Goal: Task Accomplishment & Management: Use online tool/utility

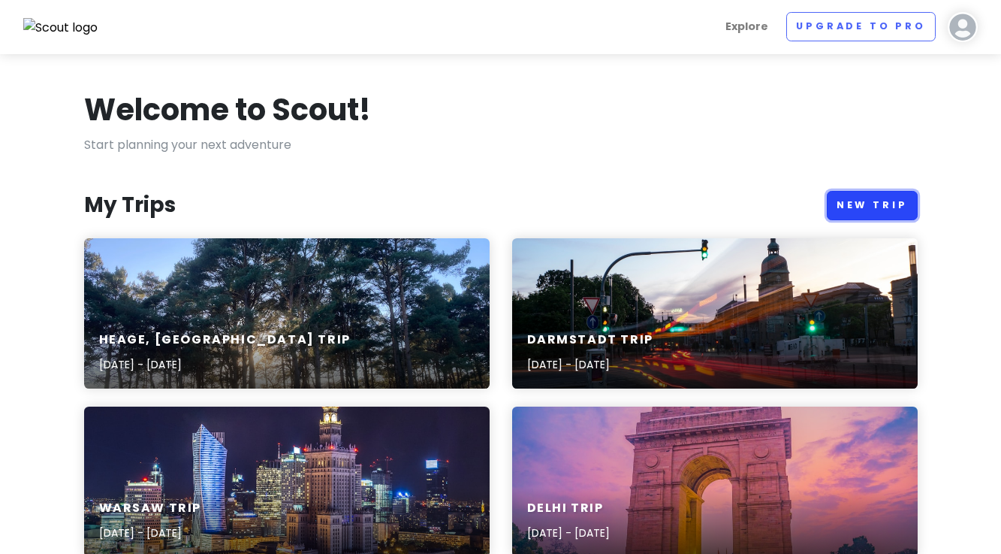
click at [864, 210] on link "New Trip" at bounding box center [872, 205] width 91 height 29
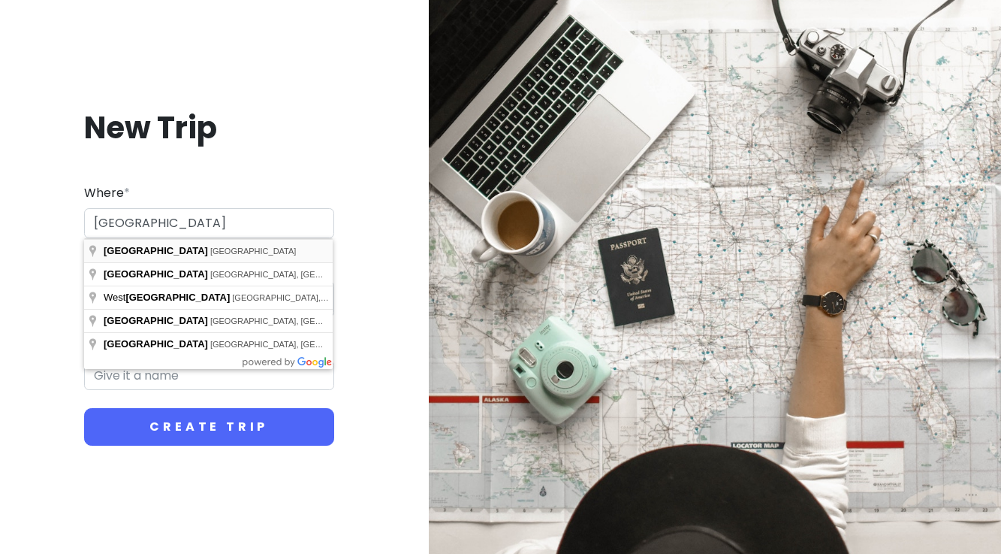
type input "[GEOGRAPHIC_DATA], [GEOGRAPHIC_DATA]"
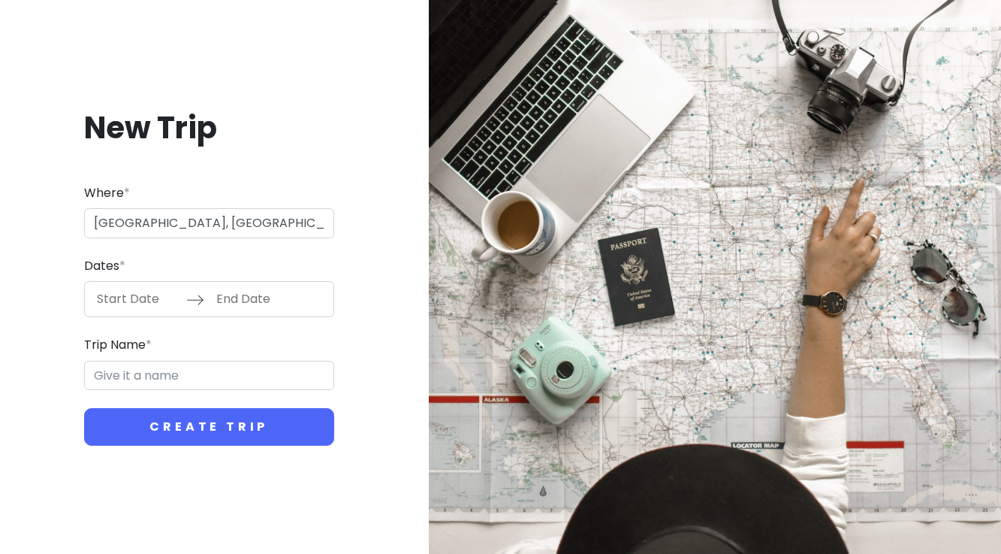
type input "Athens Trip"
click at [144, 303] on input "Start Date" at bounding box center [138, 299] width 98 height 35
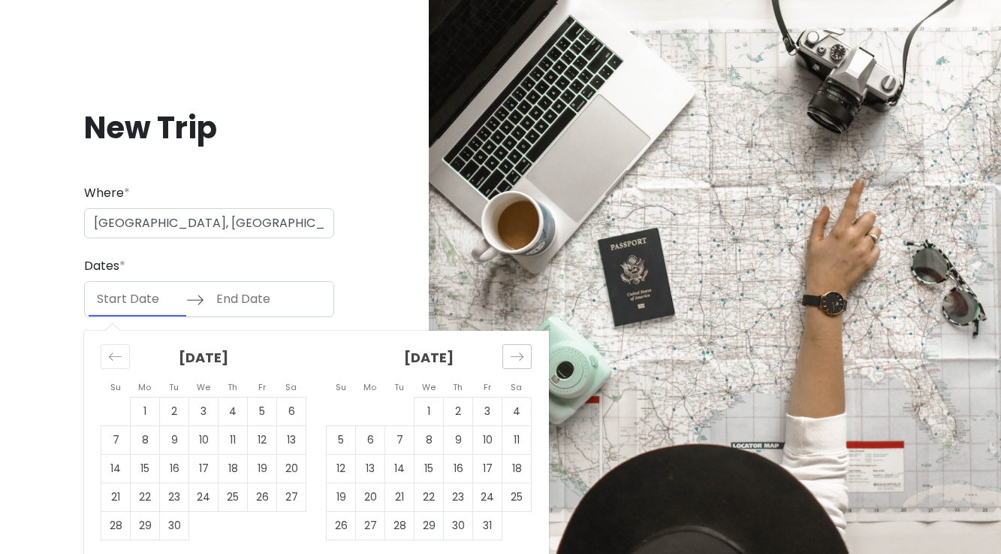
click at [512, 356] on icon "Move forward to switch to the next month." at bounding box center [517, 357] width 13 height 8
click at [372, 525] on td "29" at bounding box center [370, 526] width 29 height 29
click at [510, 355] on icon "Move forward to switch to the next month." at bounding box center [517, 356] width 14 height 14
click at [177, 410] on td "2" at bounding box center [174, 411] width 29 height 29
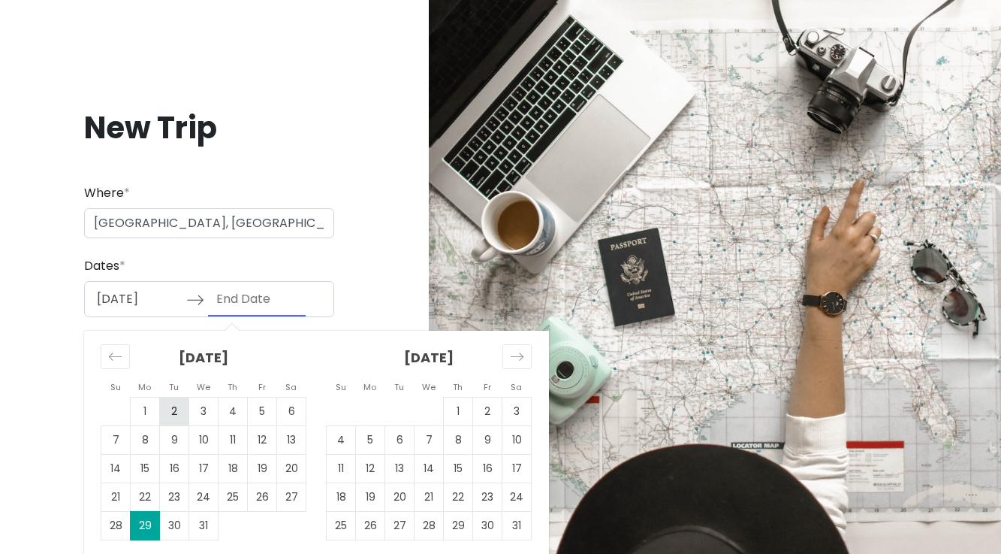
type input "[DATE]"
click at [171, 412] on td "2" at bounding box center [174, 411] width 29 height 29
type input "[DATE]"
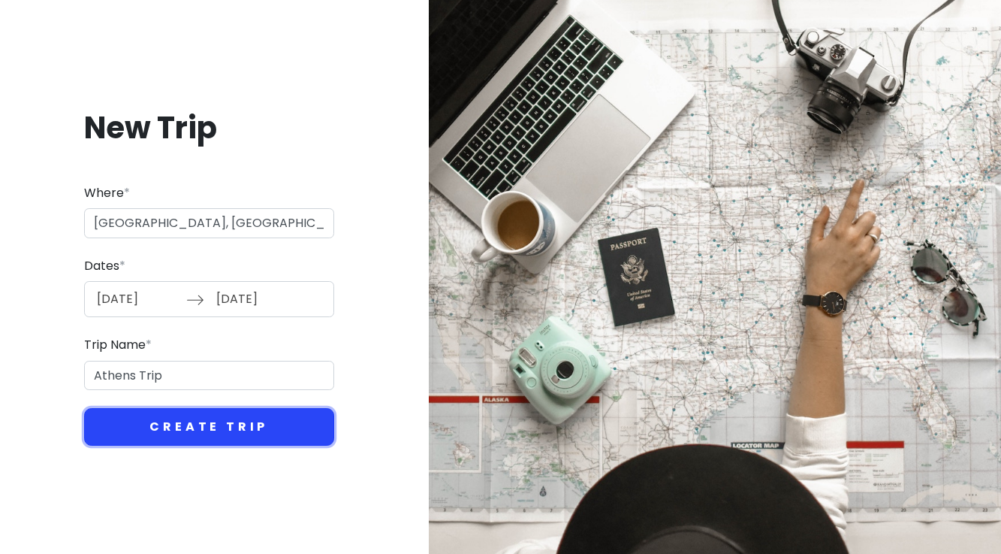
click at [199, 426] on button "Create Trip" at bounding box center [209, 427] width 250 height 38
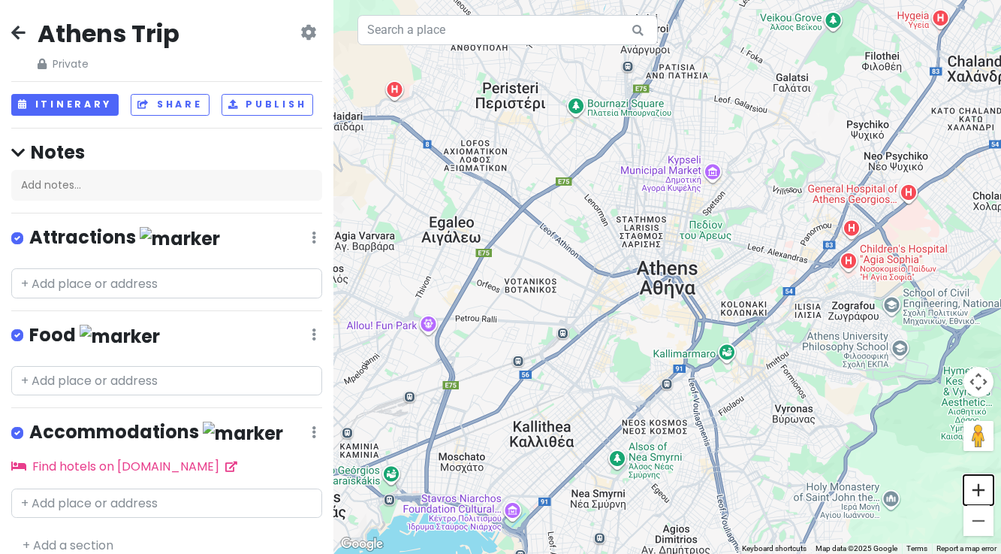
click at [982, 494] on button "Zoom in" at bounding box center [979, 490] width 30 height 30
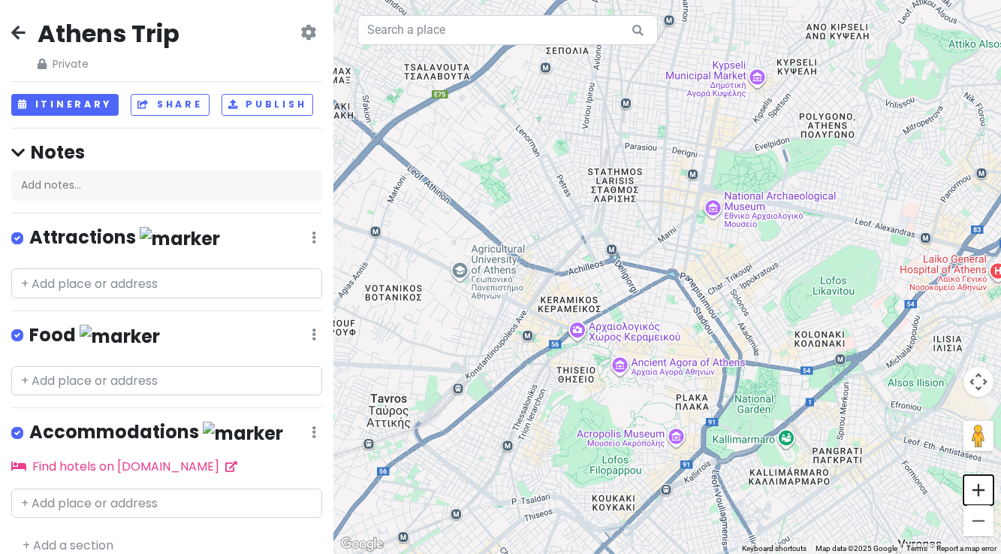
click at [982, 494] on button "Zoom in" at bounding box center [979, 490] width 30 height 30
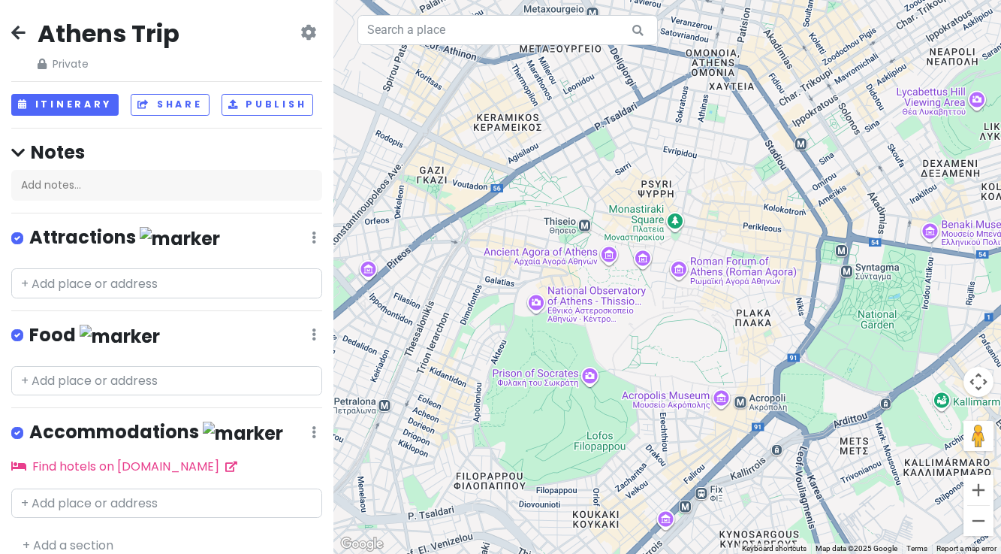
drag, startPoint x: 696, startPoint y: 455, endPoint x: 729, endPoint y: 240, distance: 217.4
click at [729, 240] on div at bounding box center [668, 277] width 668 height 554
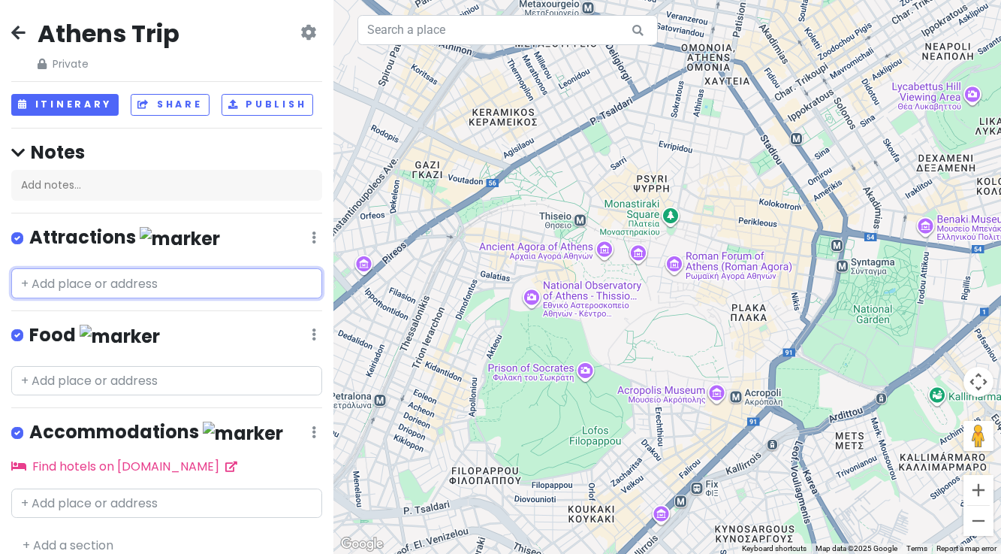
click at [70, 280] on input "text" at bounding box center [166, 283] width 311 height 30
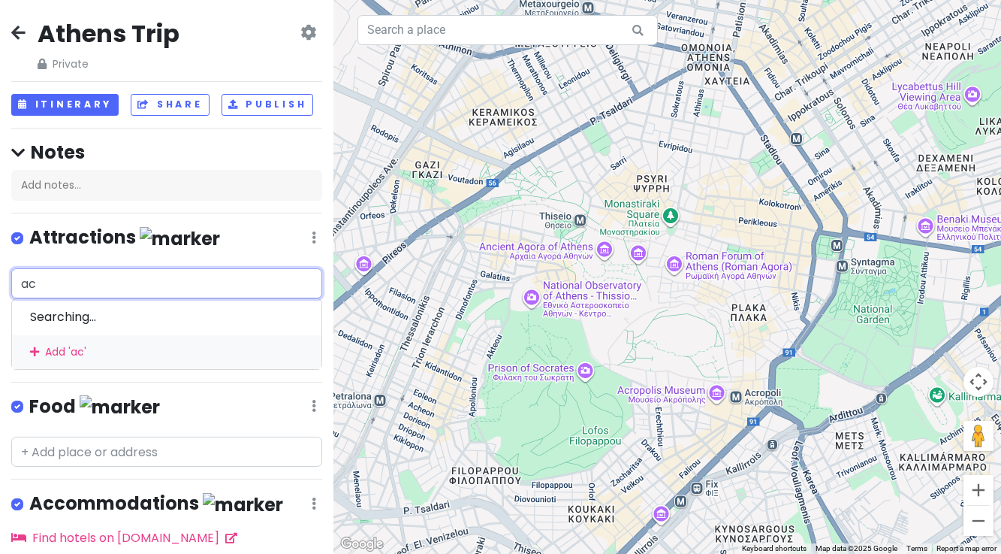
type input "acr"
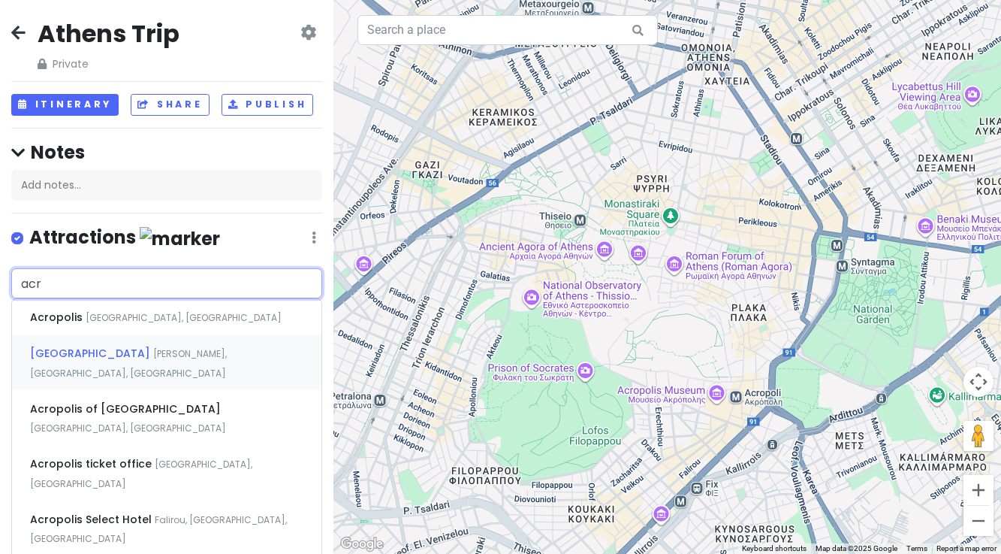
click at [63, 348] on span "[GEOGRAPHIC_DATA]" at bounding box center [91, 353] width 123 height 15
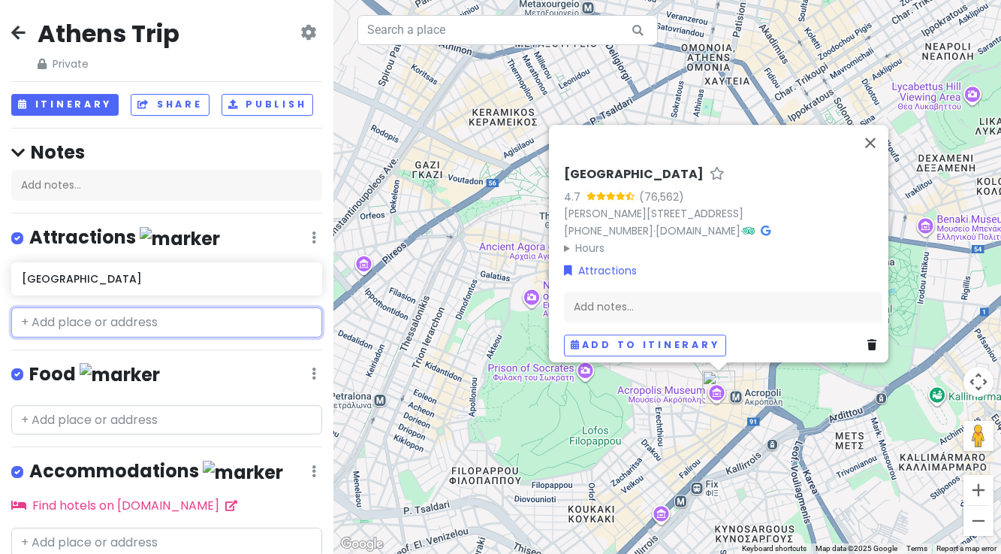
click at [69, 320] on input "text" at bounding box center [166, 322] width 311 height 30
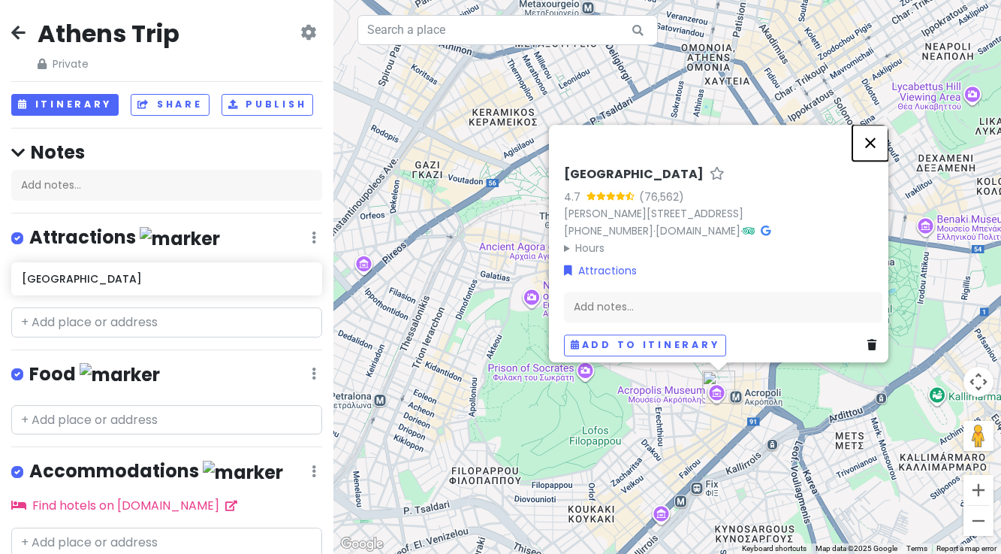
click at [874, 134] on button "Close" at bounding box center [871, 143] width 36 height 36
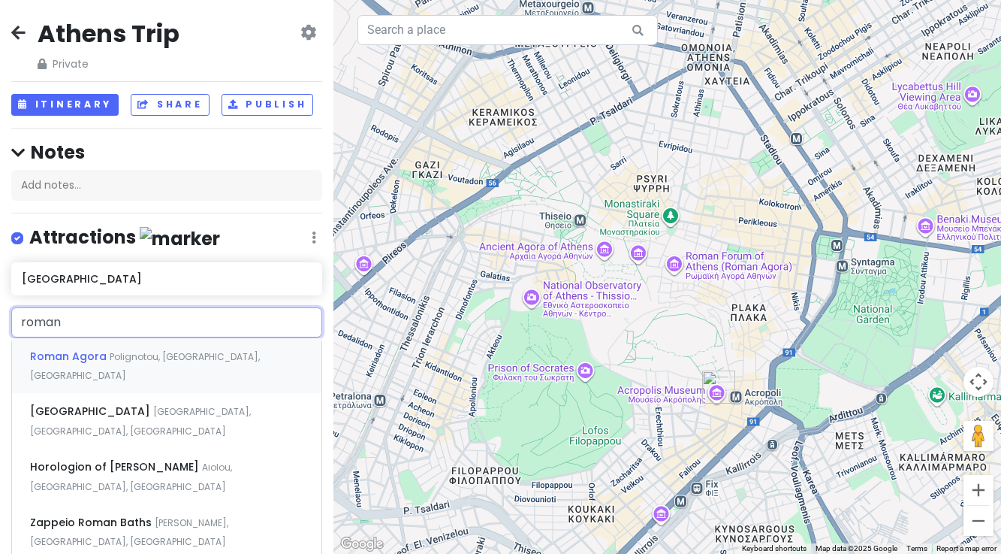
type input "roman f"
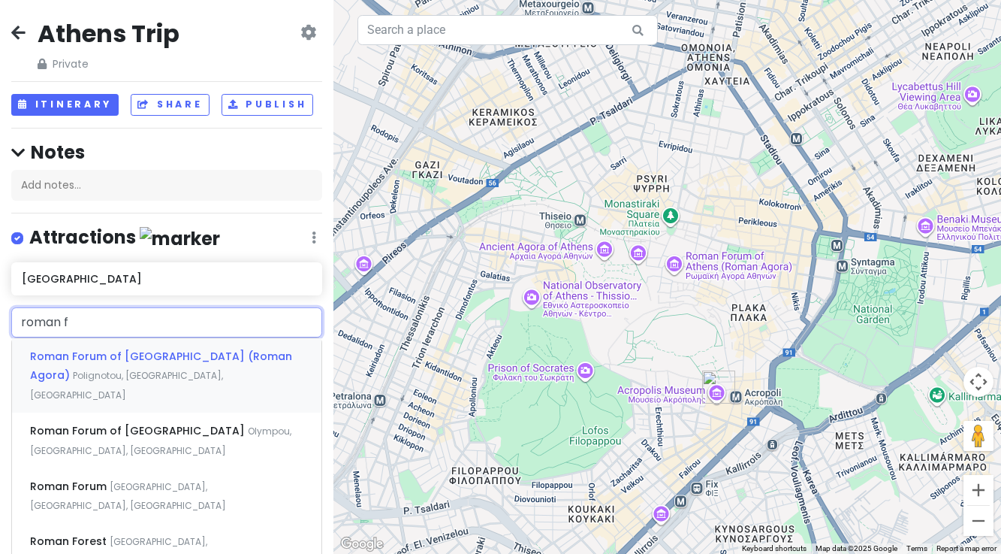
click at [88, 352] on span "Roman Forum of [GEOGRAPHIC_DATA] (Roman Agora)" at bounding box center [161, 366] width 262 height 35
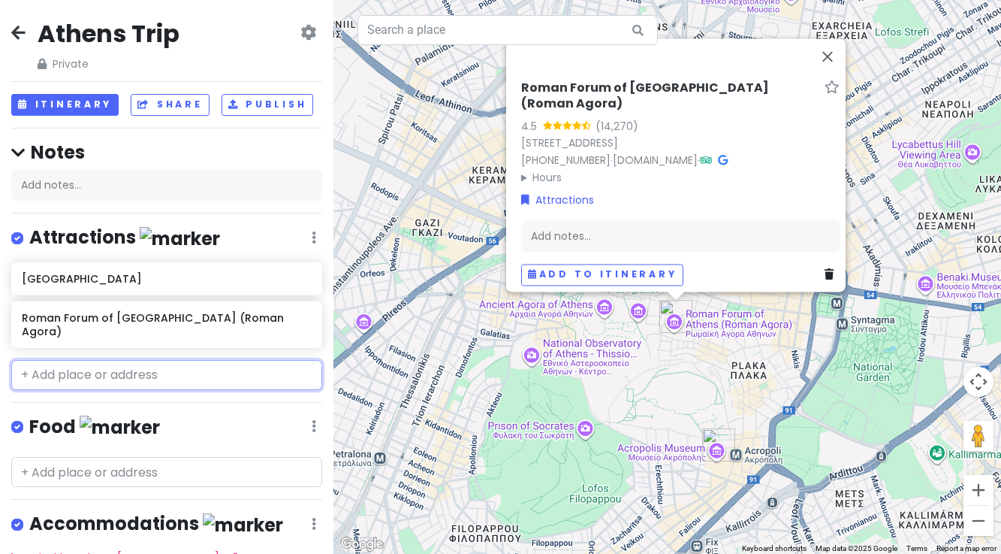
click at [66, 362] on input "text" at bounding box center [166, 375] width 311 height 30
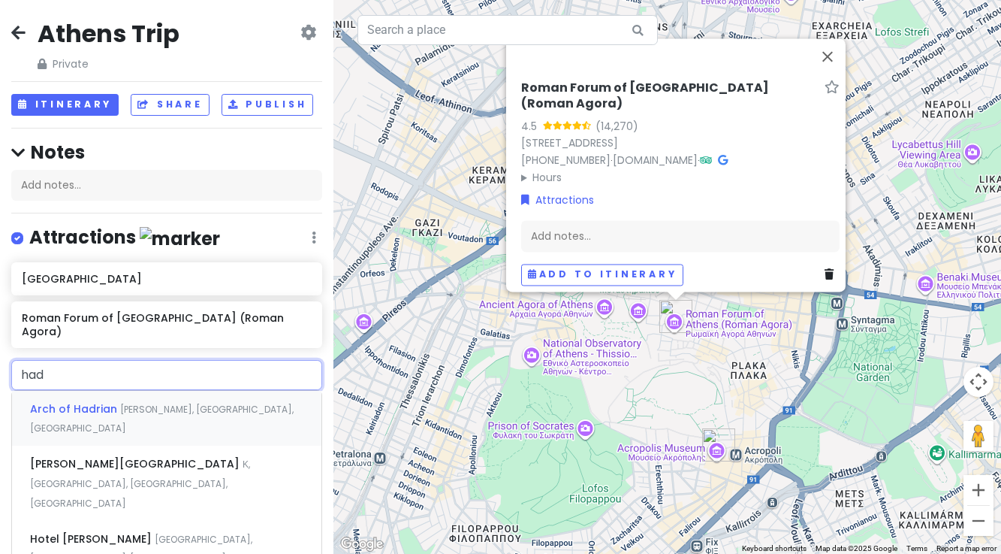
type input "hadr"
click at [68, 445] on div "[PERSON_NAME][GEOGRAPHIC_DATA], [GEOGRAPHIC_DATA], [GEOGRAPHIC_DATA], [GEOGRAPH…" at bounding box center [167, 482] width 310 height 74
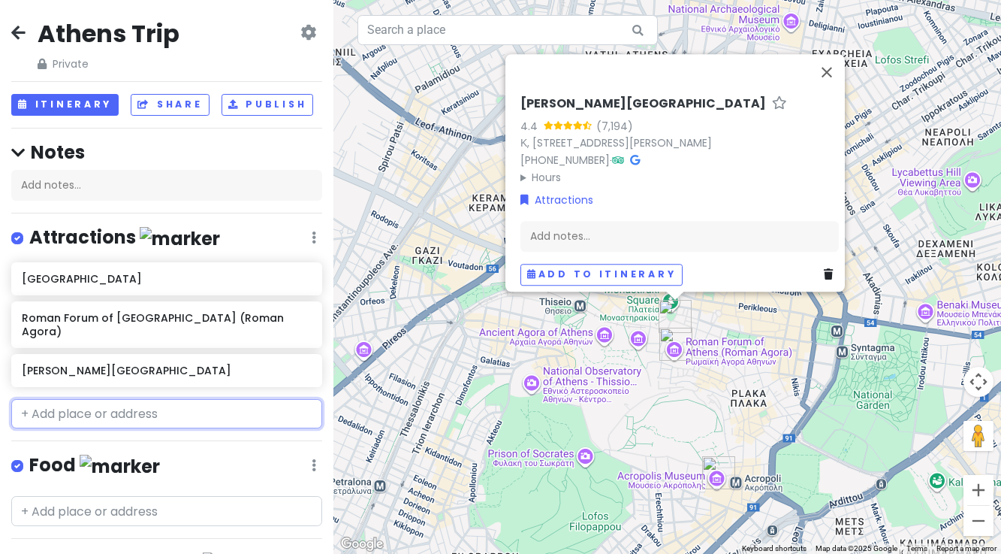
click at [106, 399] on input "text" at bounding box center [166, 414] width 311 height 30
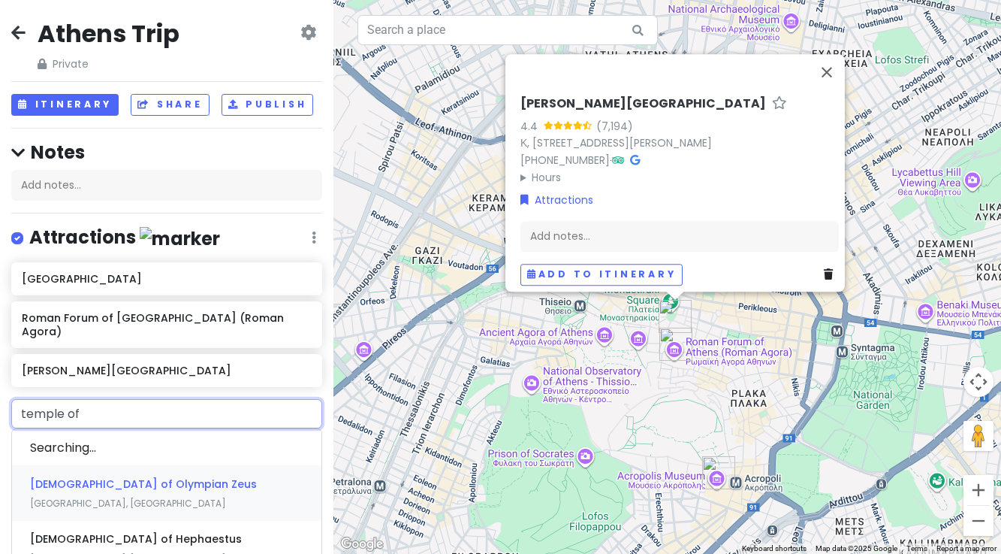
type input "temple of"
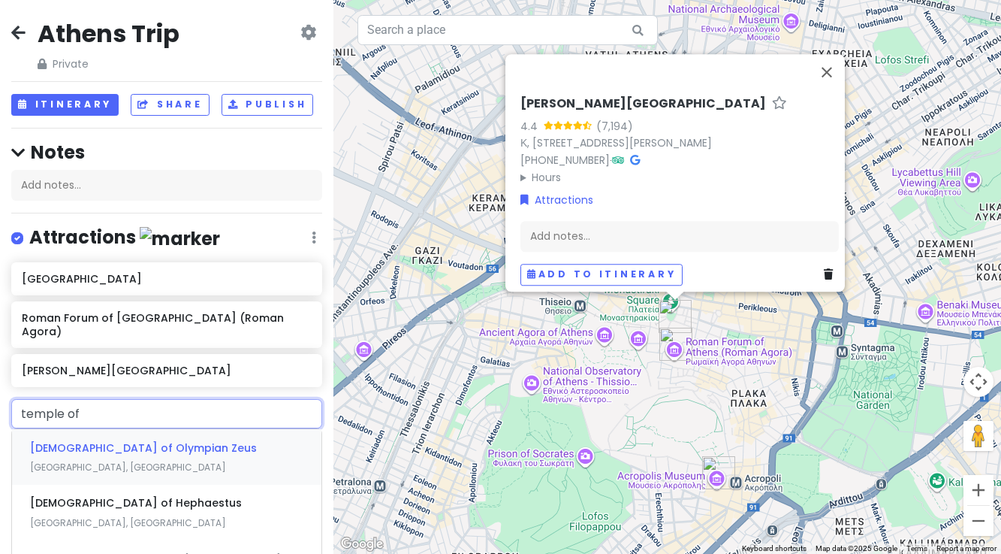
click at [104, 440] on span "[DEMOGRAPHIC_DATA] of Olympian Zeus" at bounding box center [143, 447] width 227 height 15
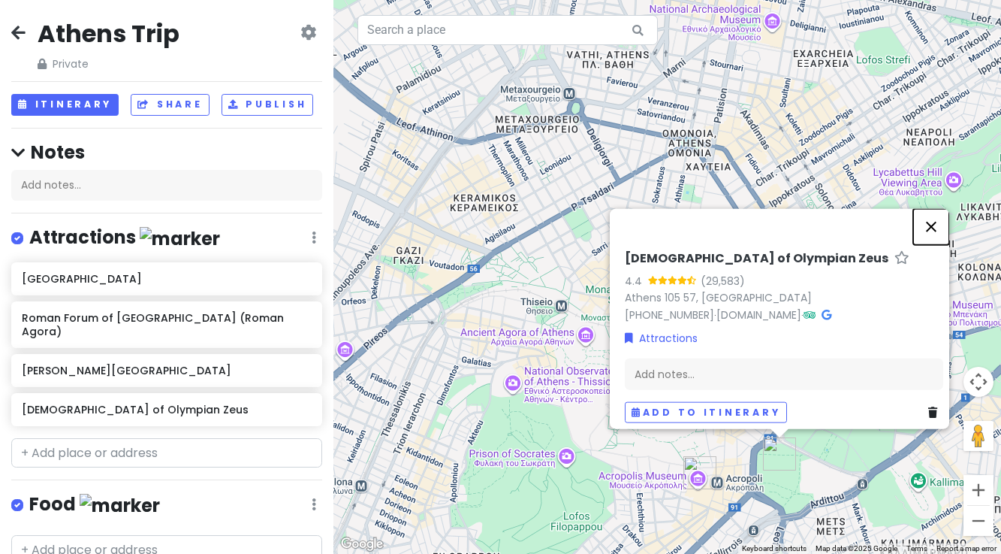
click at [938, 219] on button "Close" at bounding box center [931, 226] width 36 height 36
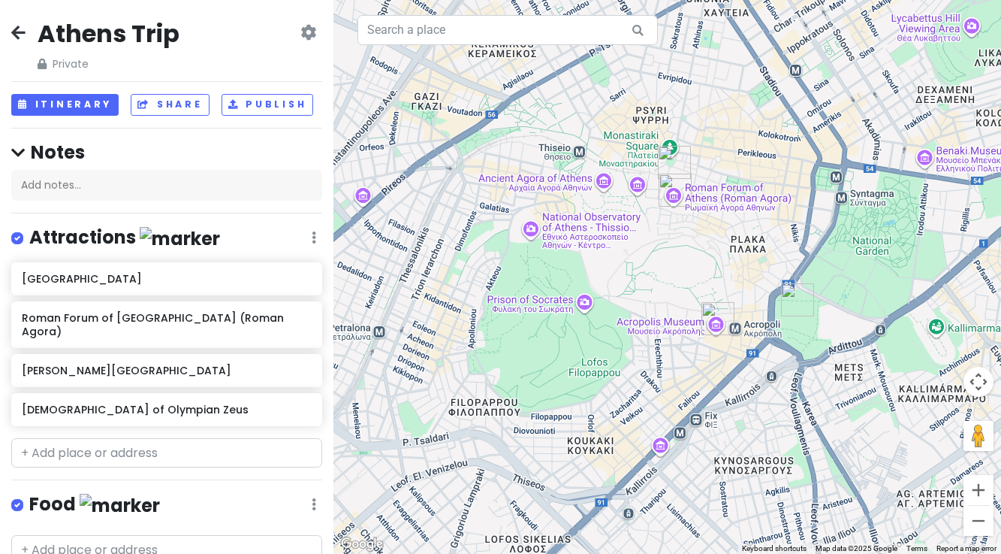
drag, startPoint x: 635, startPoint y: 419, endPoint x: 653, endPoint y: 262, distance: 158.0
click at [653, 262] on div at bounding box center [668, 277] width 668 height 554
click at [109, 442] on input "text" at bounding box center [166, 453] width 311 height 30
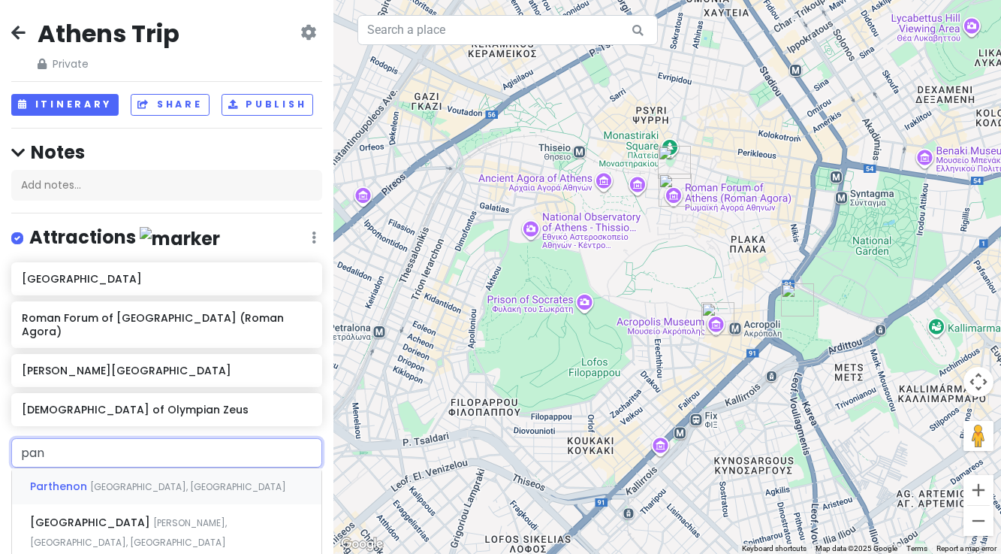
type input "pana"
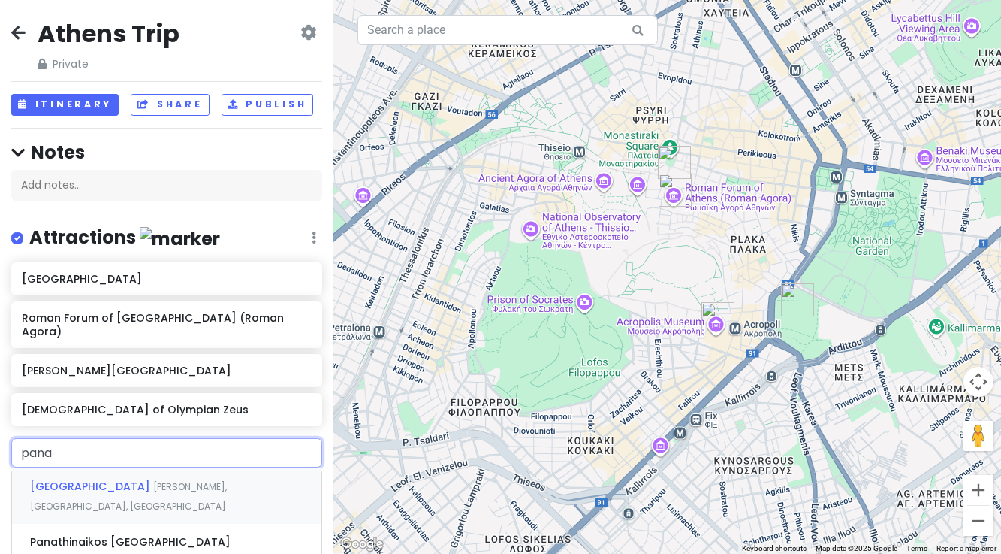
click at [116, 479] on span "[GEOGRAPHIC_DATA]" at bounding box center [91, 486] width 123 height 15
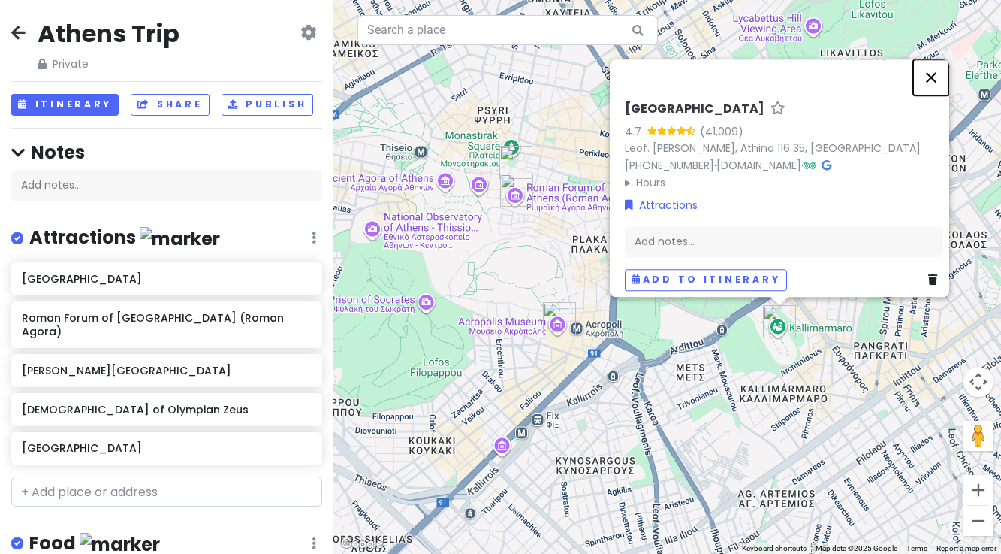
click at [939, 68] on button "Close" at bounding box center [931, 77] width 36 height 36
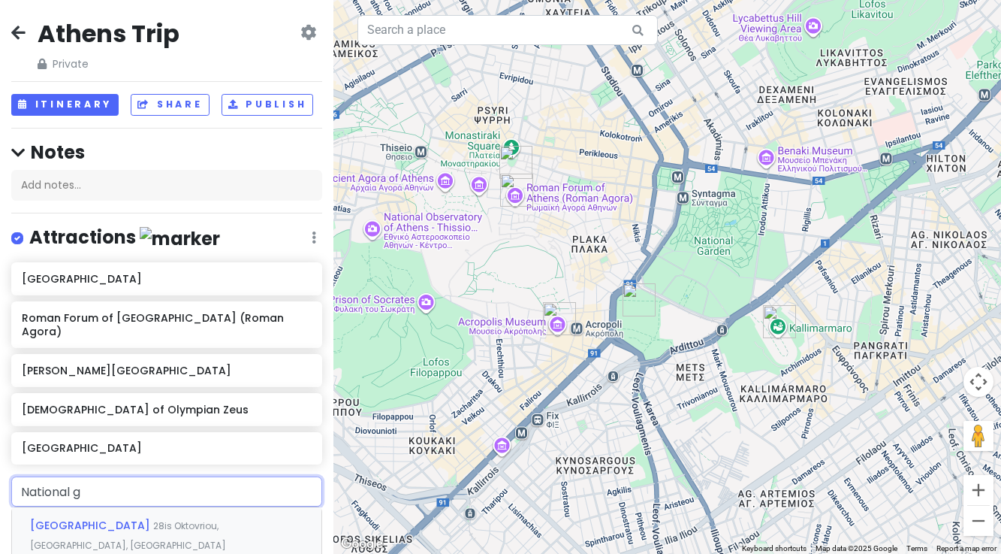
type input "National ga"
click at [58, 518] on span "[GEOGRAPHIC_DATA]" at bounding box center [91, 525] width 123 height 15
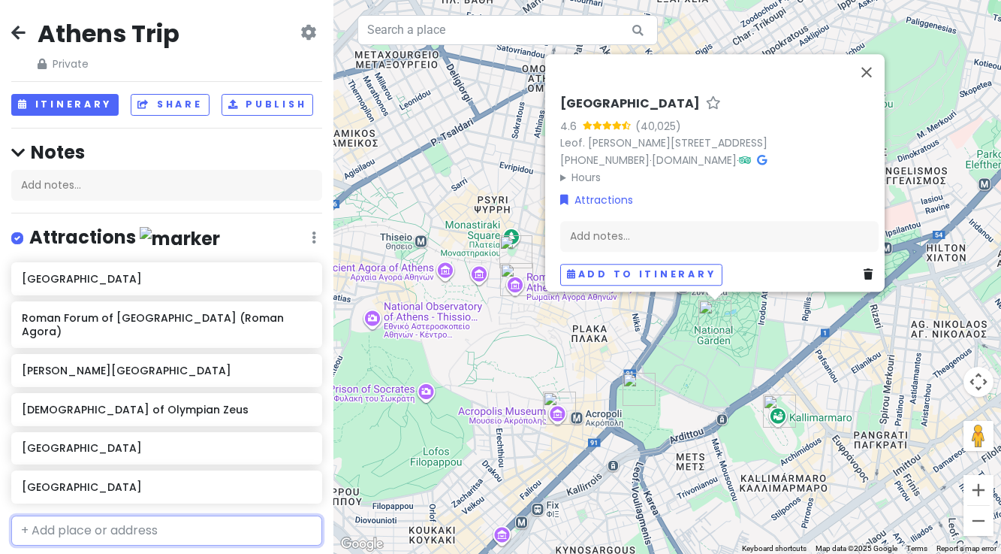
click at [57, 516] on input "text" at bounding box center [166, 530] width 311 height 30
type input "nat"
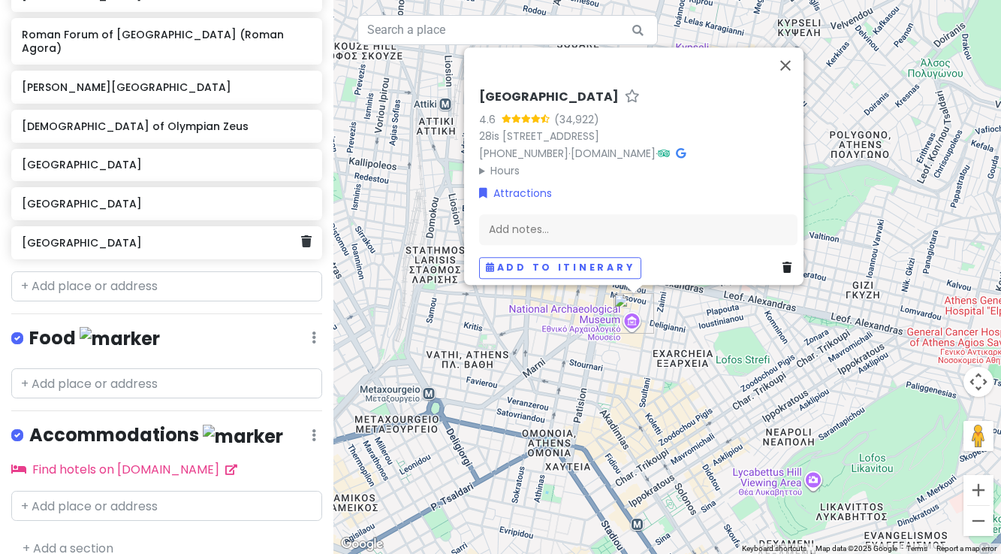
scroll to position [288, 0]
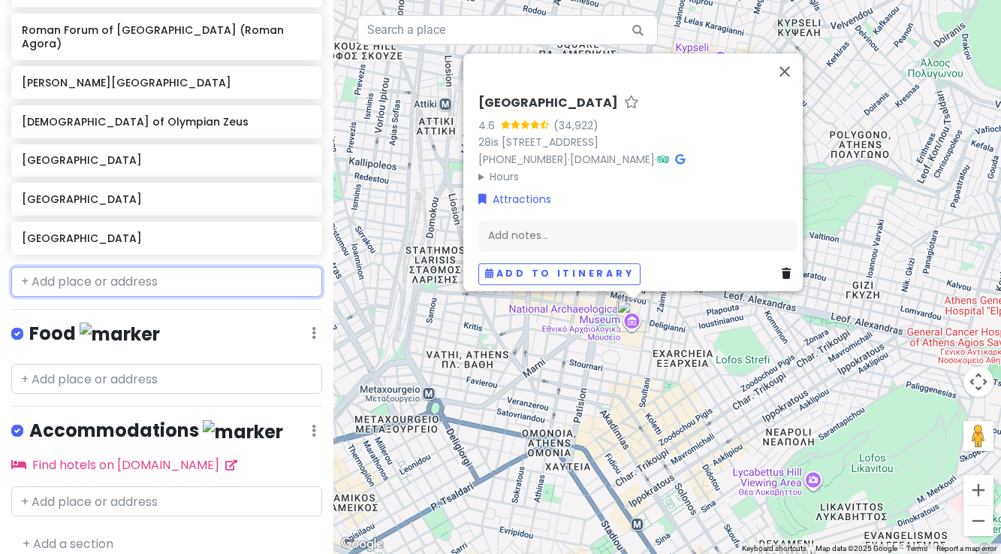
click at [151, 267] on input "text" at bounding box center [166, 282] width 311 height 30
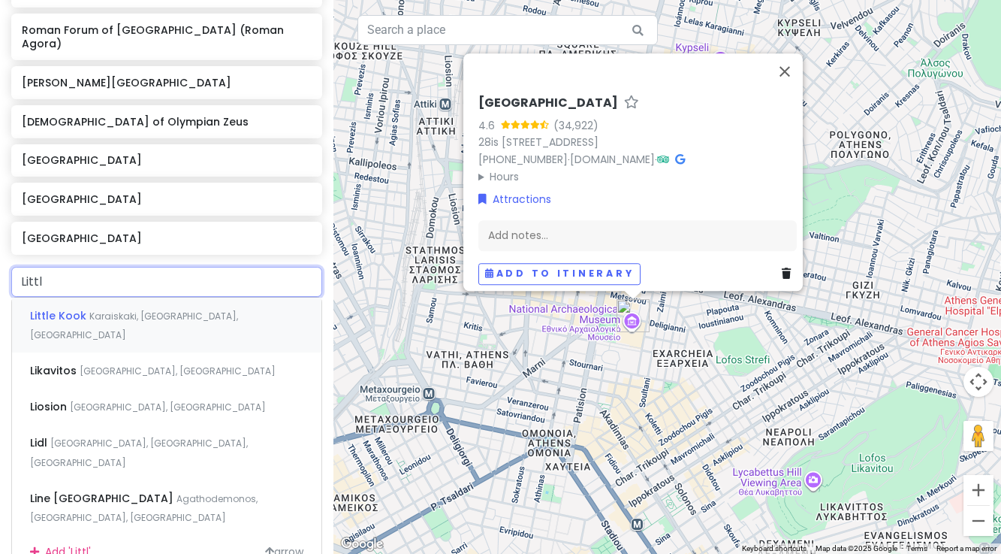
type input "Little"
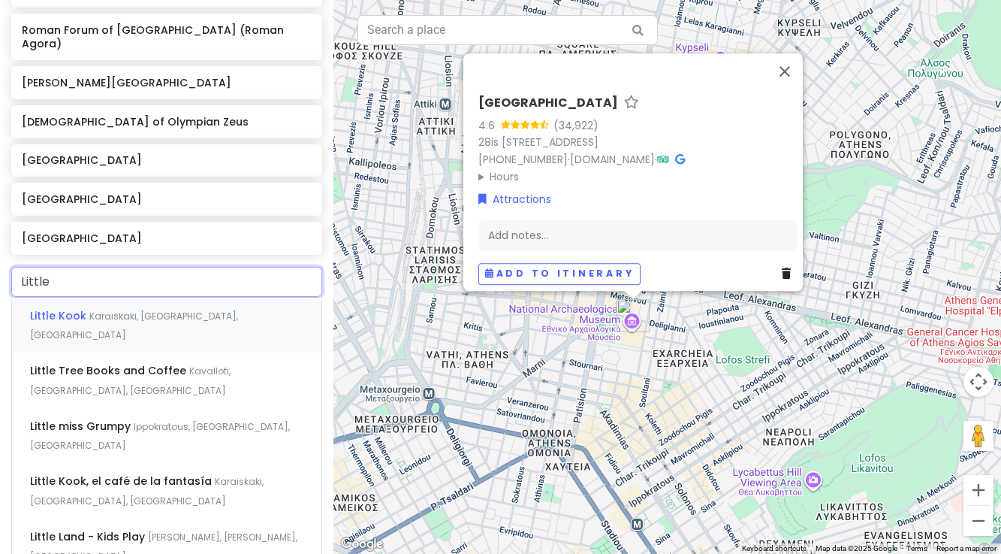
click at [120, 310] on span "Karaiskaki, [GEOGRAPHIC_DATA], [GEOGRAPHIC_DATA]" at bounding box center [134, 326] width 208 height 32
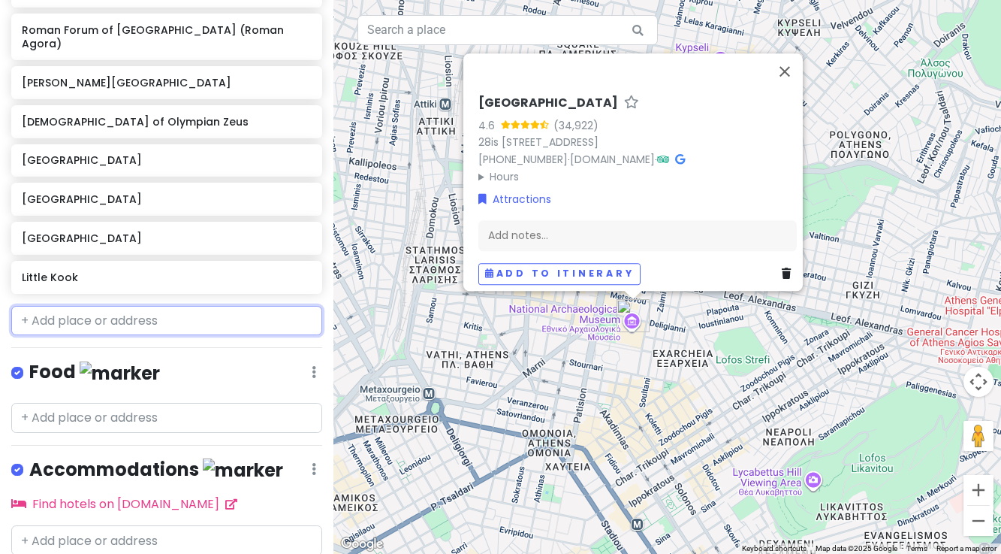
scroll to position [327, 0]
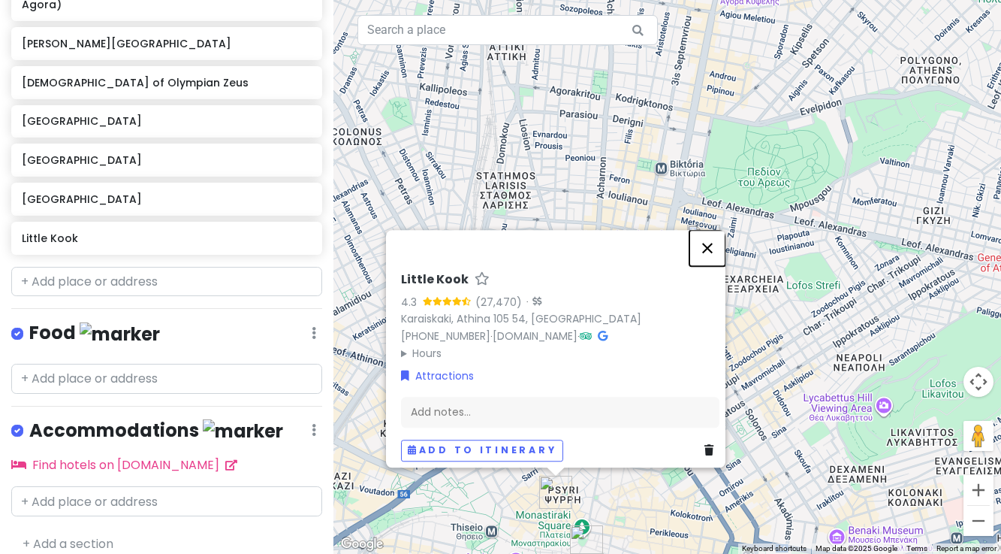
click at [716, 240] on button "Close" at bounding box center [708, 248] width 36 height 36
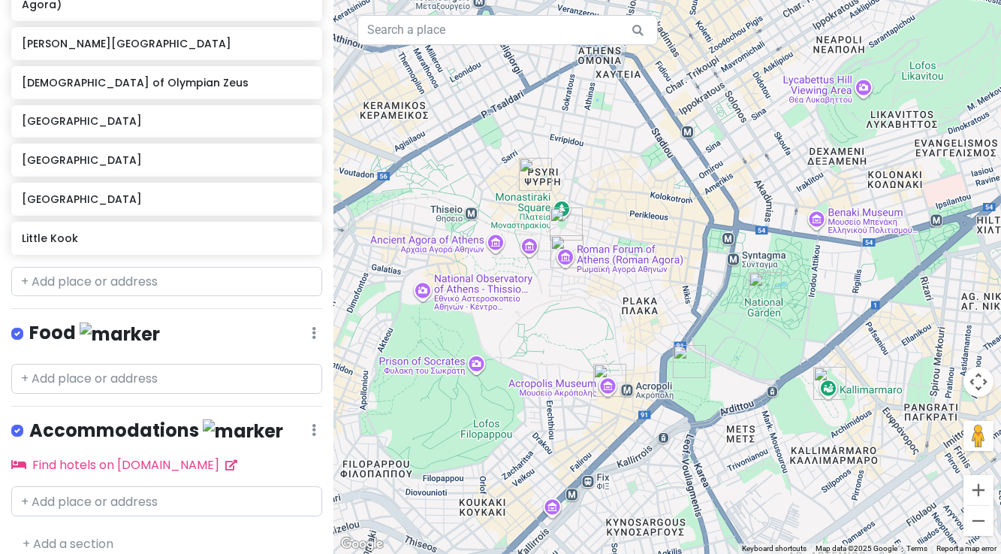
drag, startPoint x: 640, startPoint y: 450, endPoint x: 620, endPoint y: 131, distance: 319.9
click at [620, 131] on div at bounding box center [668, 277] width 668 height 554
click at [81, 267] on input "text" at bounding box center [166, 282] width 311 height 30
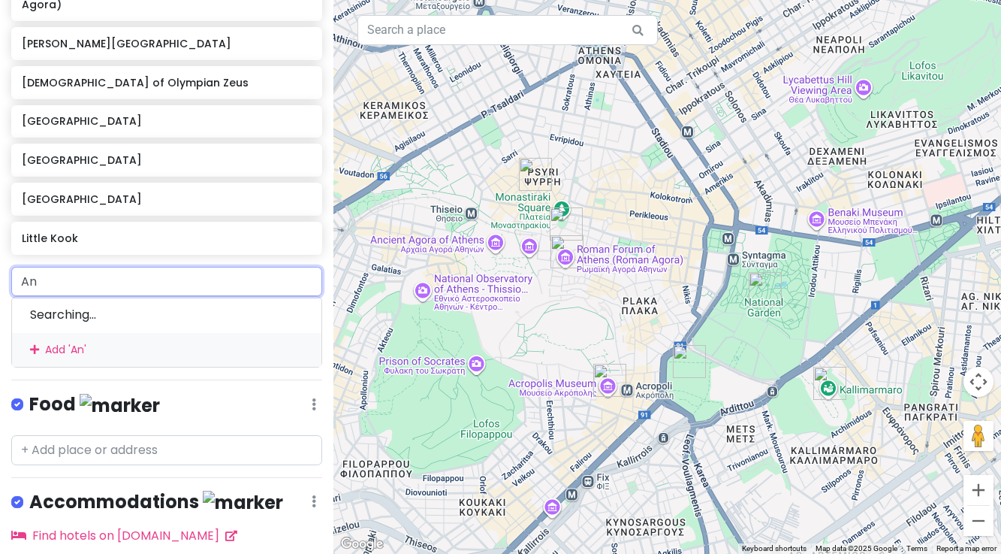
type input "Anc"
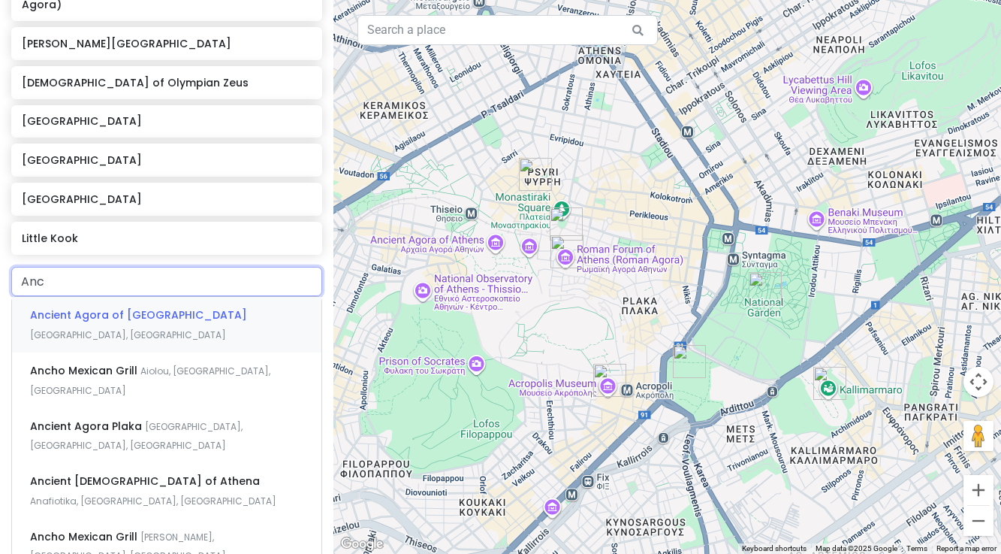
click at [92, 307] on span "Ancient Agora of [GEOGRAPHIC_DATA]" at bounding box center [138, 314] width 217 height 15
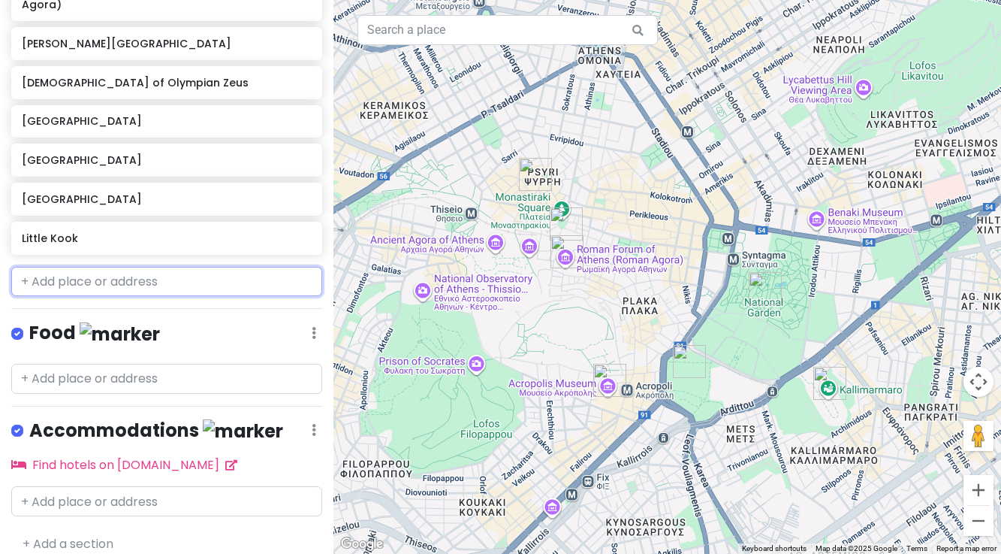
scroll to position [365, 0]
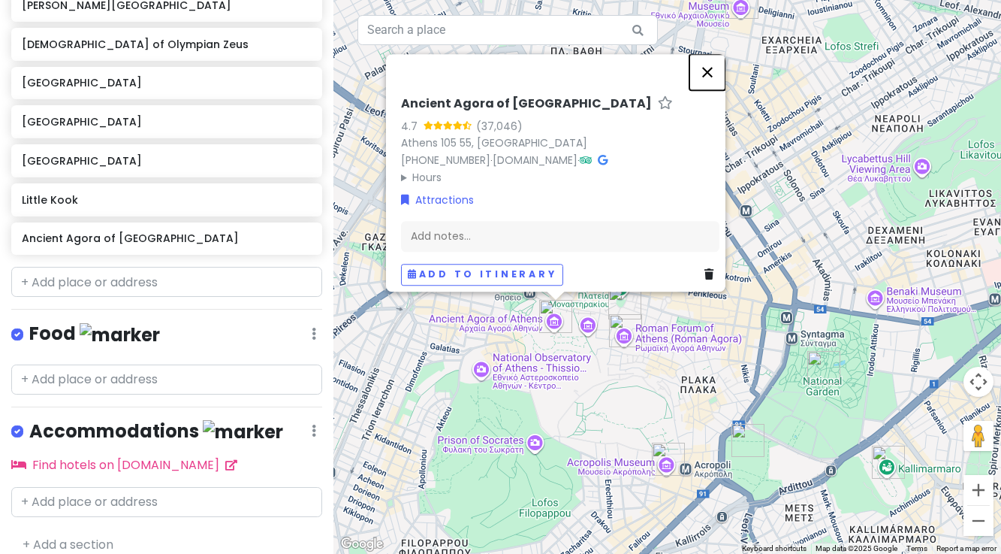
click at [712, 64] on button "Close" at bounding box center [708, 72] width 36 height 36
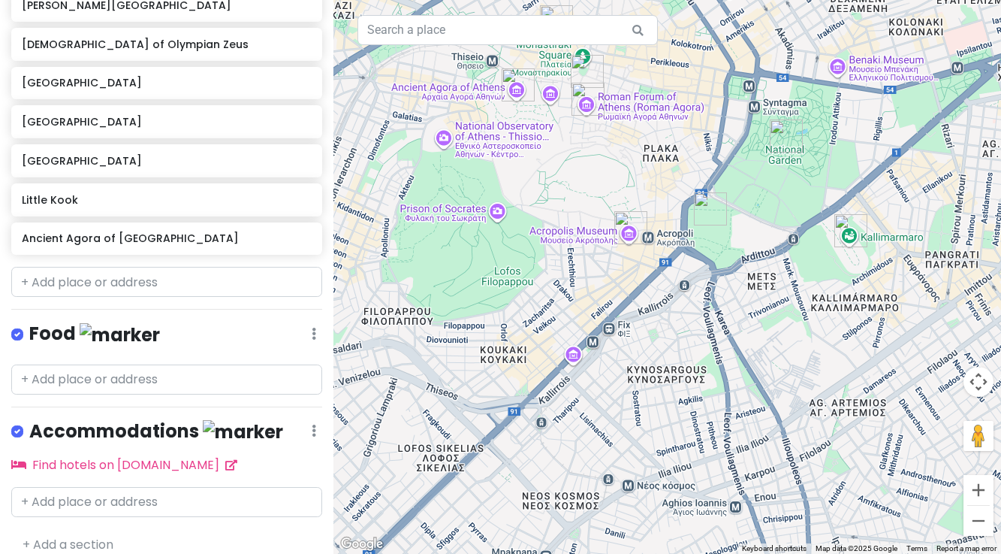
drag, startPoint x: 844, startPoint y: 207, endPoint x: 805, endPoint y: -25, distance: 234.7
click at [805, 0] on html "Athens Trip Private Change Dates Make a Copy Delete Trip Go Pro ⚡️ Give Feedbac…" at bounding box center [500, 277] width 1001 height 554
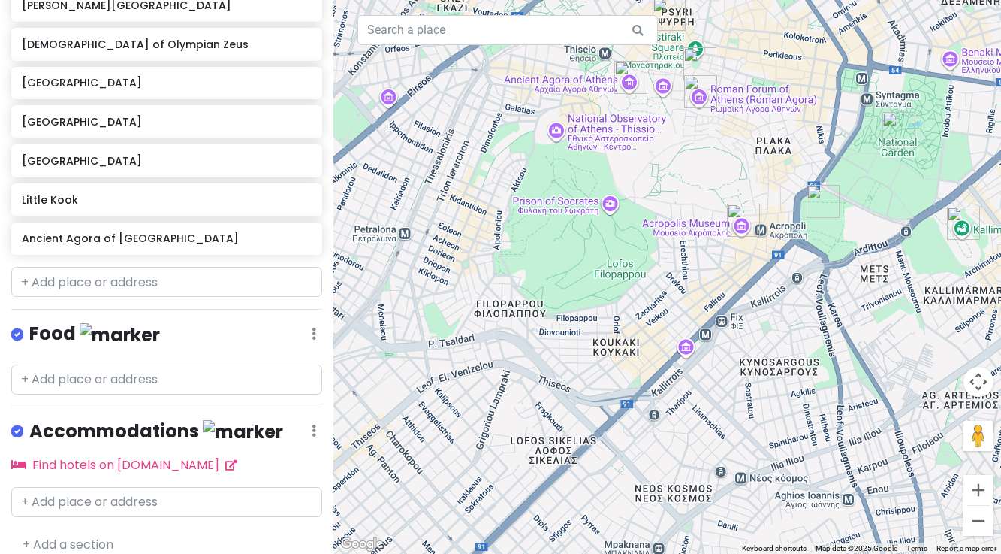
drag, startPoint x: 541, startPoint y: 206, endPoint x: 655, endPoint y: 199, distance: 114.4
click at [655, 199] on div at bounding box center [668, 277] width 668 height 554
click at [165, 269] on input "text" at bounding box center [166, 282] width 311 height 30
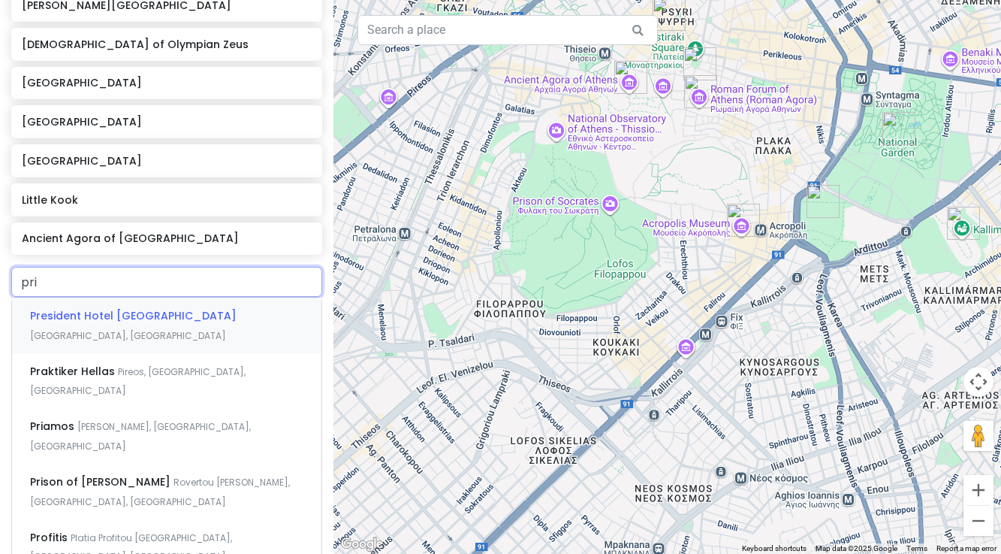
type input "pris"
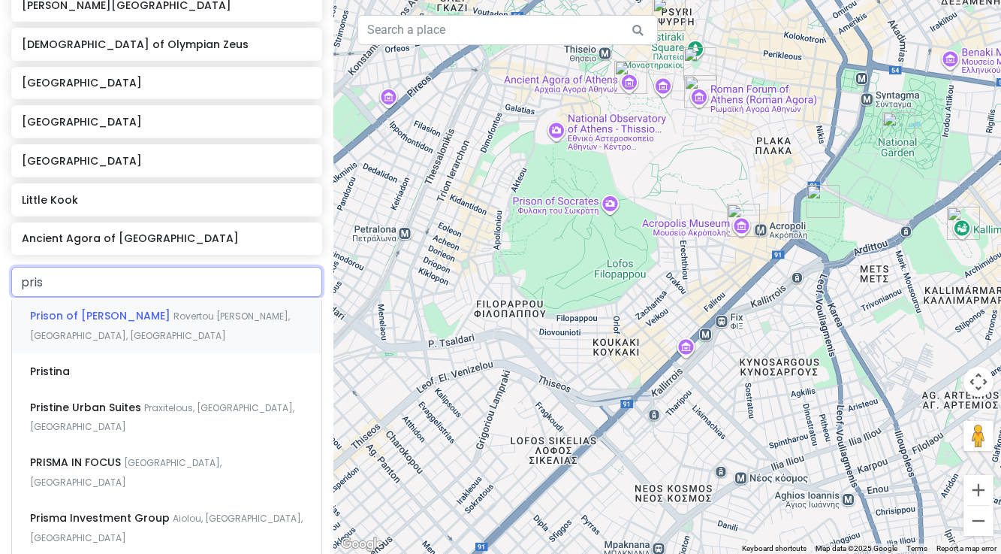
click at [151, 310] on span "Rovertou [PERSON_NAME], [GEOGRAPHIC_DATA], [GEOGRAPHIC_DATA]" at bounding box center [160, 326] width 260 height 32
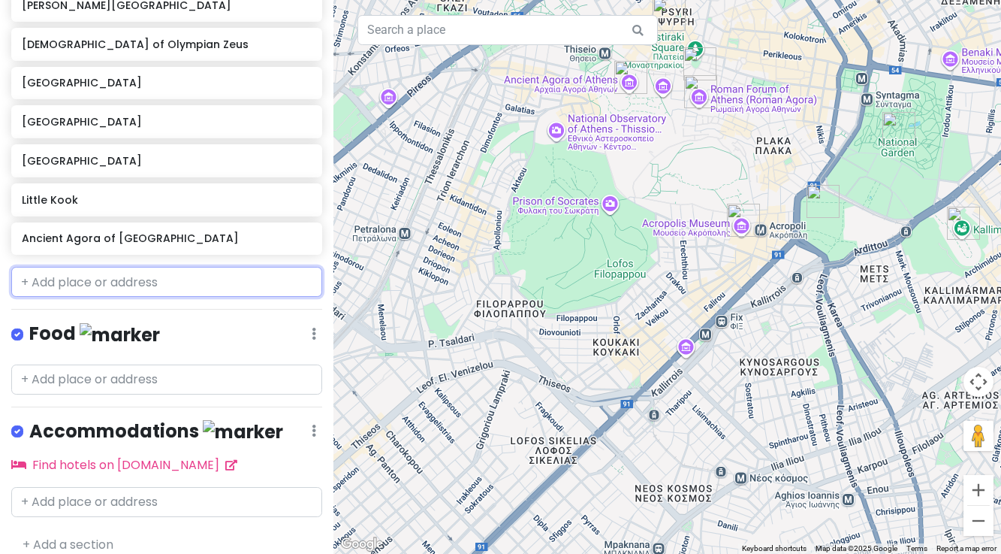
scroll to position [404, 0]
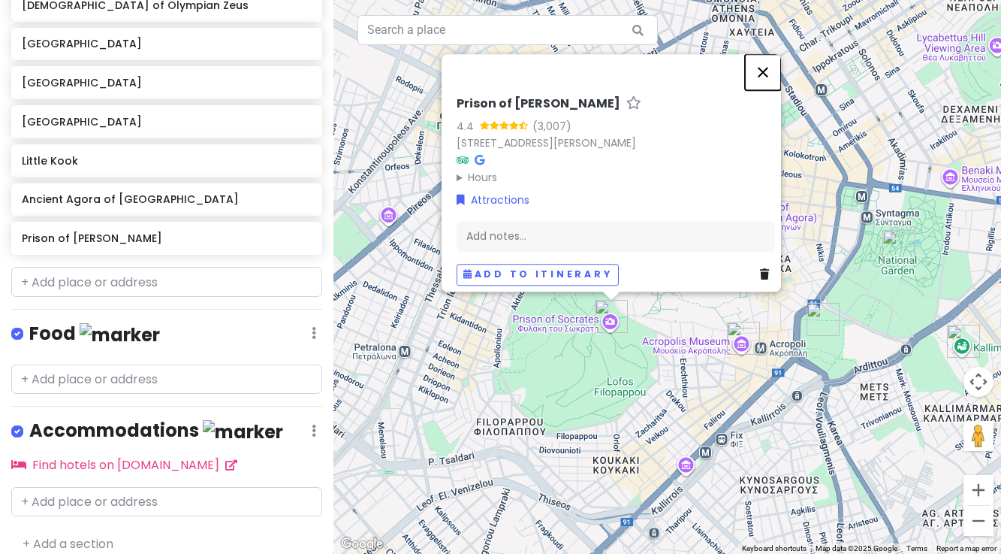
click at [767, 69] on button "Close" at bounding box center [763, 72] width 36 height 36
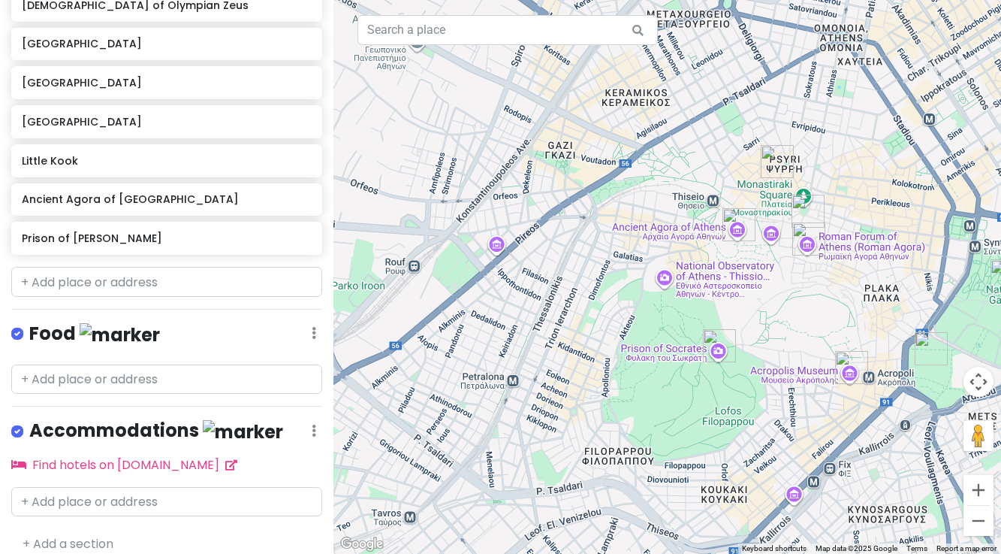
drag, startPoint x: 695, startPoint y: 381, endPoint x: 803, endPoint y: 409, distance: 111.7
click at [803, 409] on div at bounding box center [668, 277] width 668 height 554
click at [134, 267] on input "text" at bounding box center [166, 282] width 311 height 30
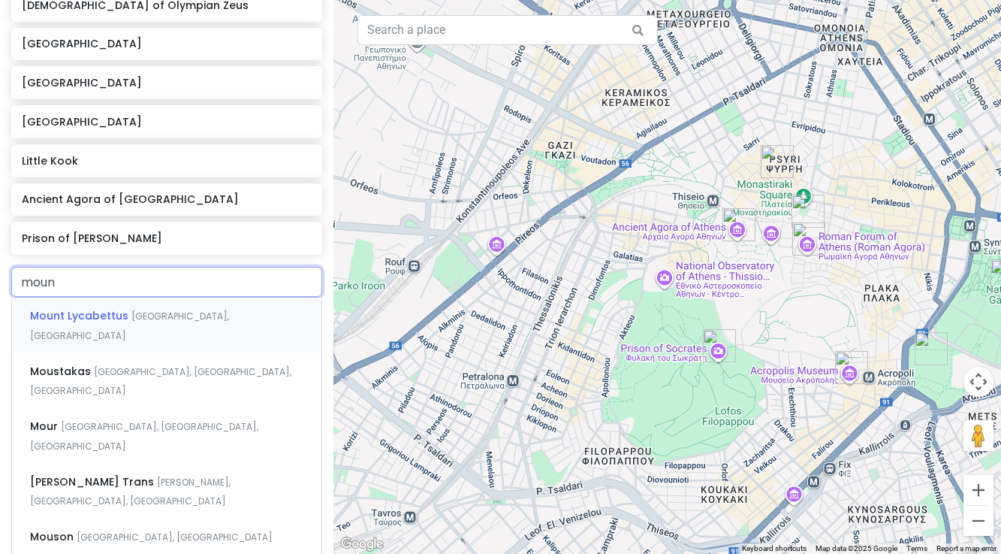
type input "mount"
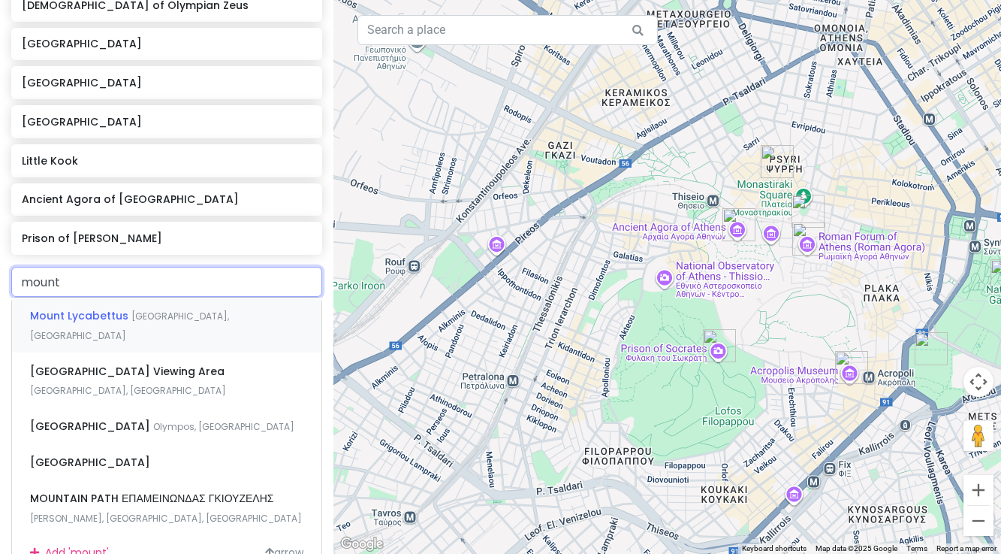
click at [127, 310] on span "[GEOGRAPHIC_DATA], [GEOGRAPHIC_DATA]" at bounding box center [129, 326] width 199 height 32
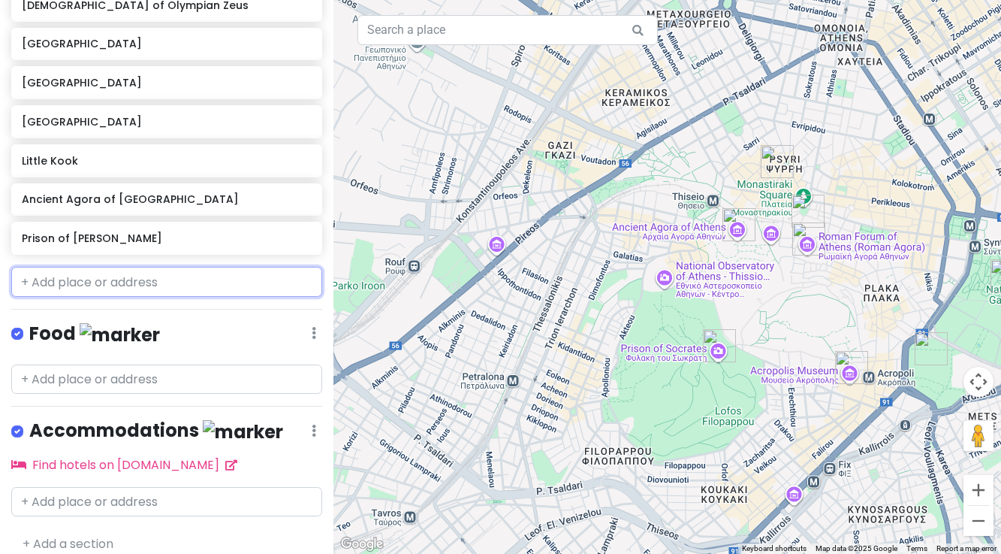
scroll to position [443, 0]
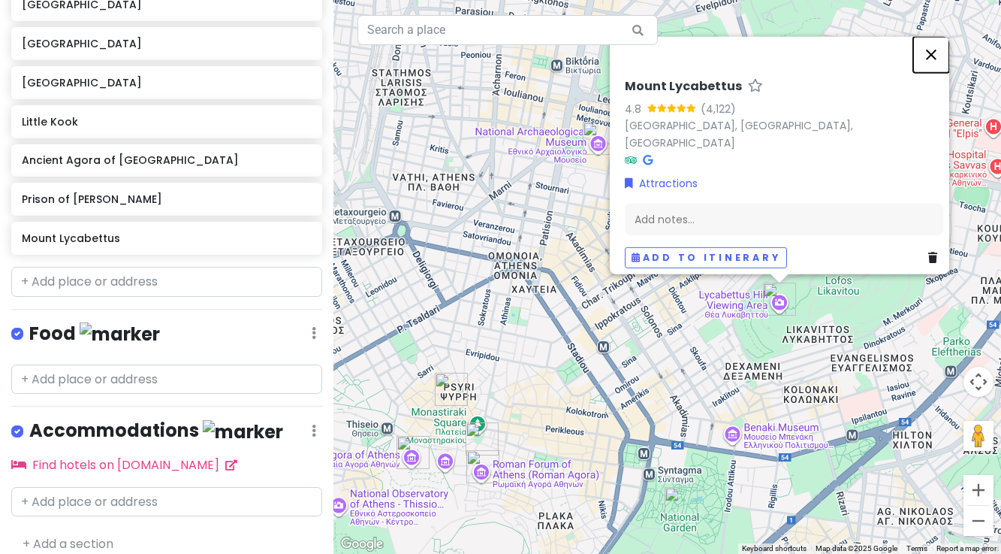
click at [938, 64] on button "Close" at bounding box center [931, 54] width 36 height 36
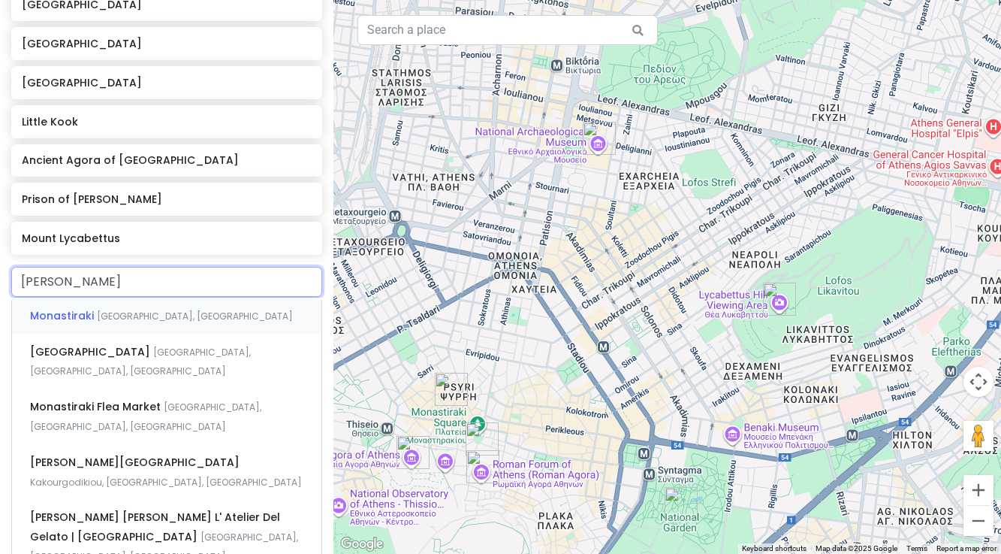
type input "monas"
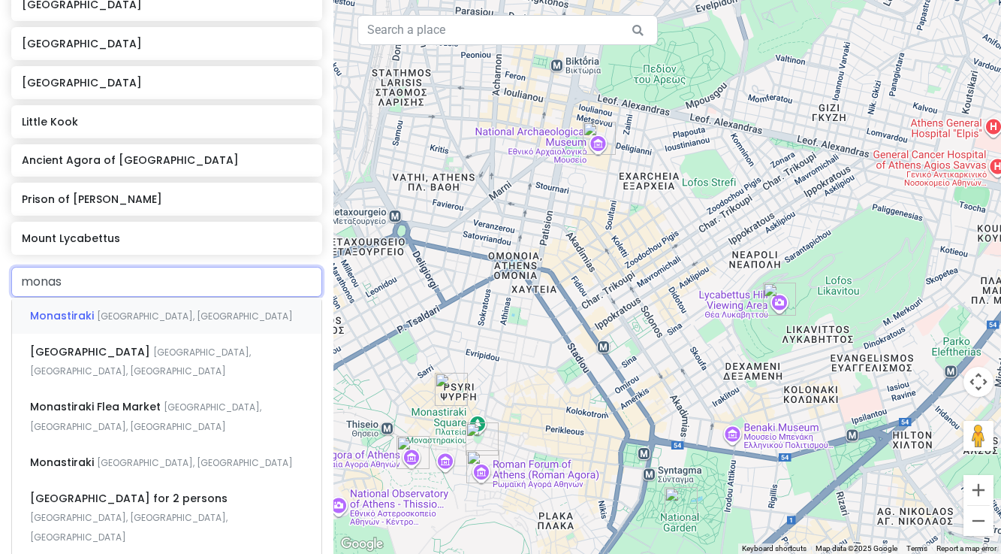
click at [87, 308] on span "Monastiraki" at bounding box center [63, 315] width 67 height 15
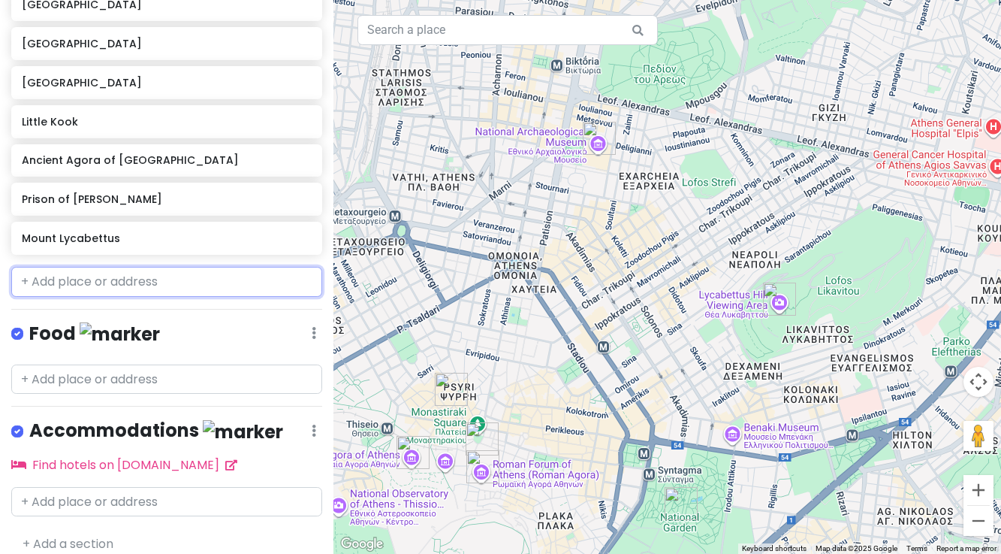
scroll to position [482, 0]
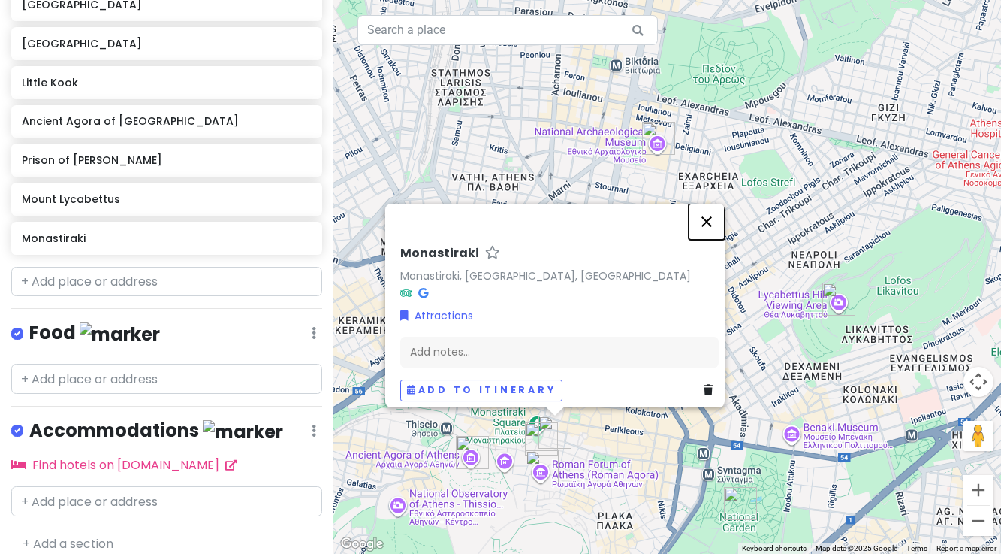
click at [718, 211] on button "Close" at bounding box center [707, 222] width 36 height 36
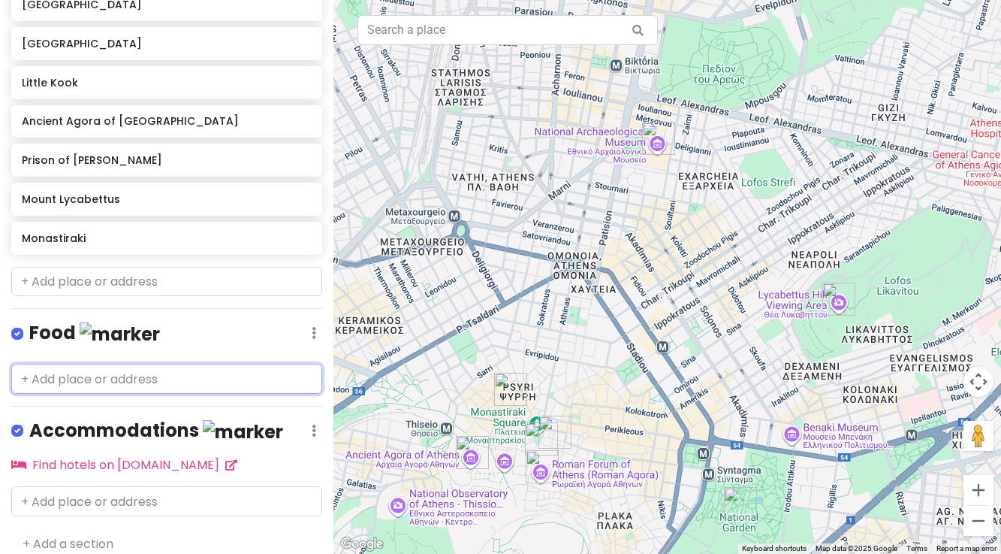
click at [84, 364] on input "text" at bounding box center [166, 379] width 311 height 30
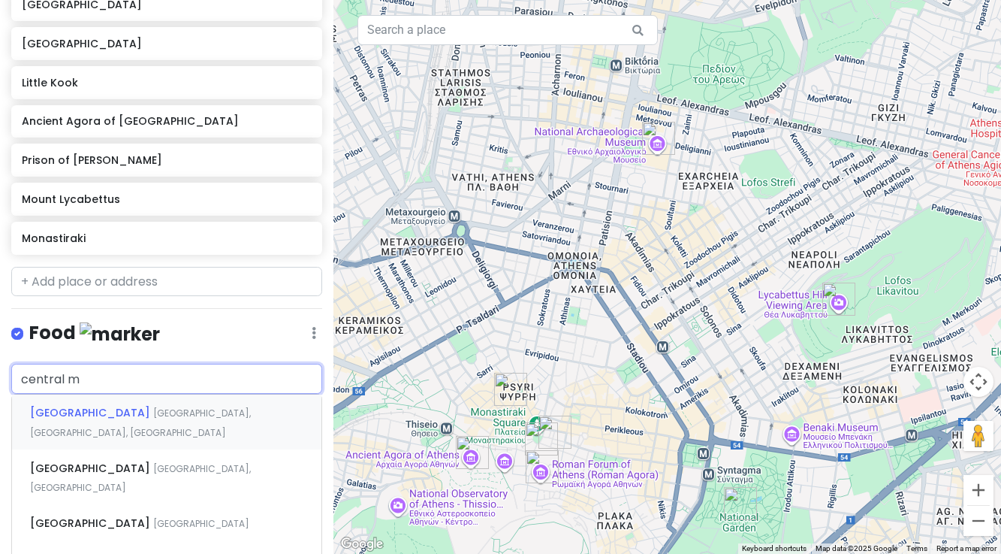
type input "central ma"
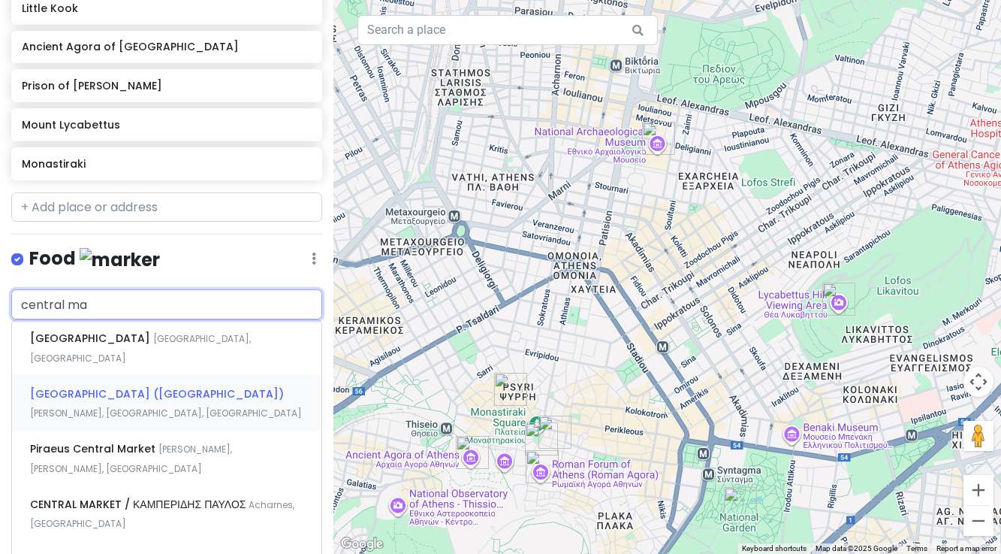
scroll to position [563, 0]
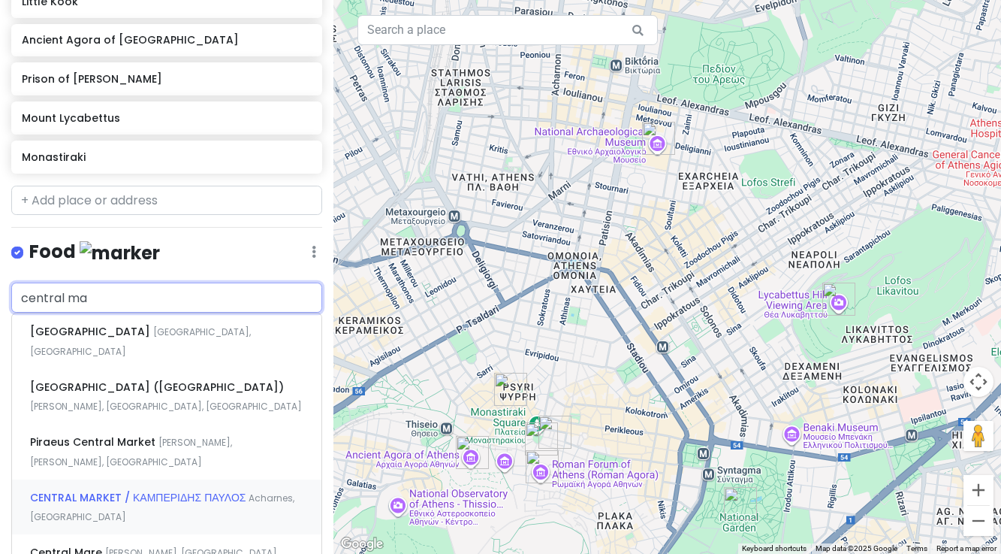
click at [79, 490] on span "CENTRAL MARKET / ΚΑΜΠΕΡΙΔΗΣ ΠΑΥΛΟΣ" at bounding box center [139, 497] width 219 height 15
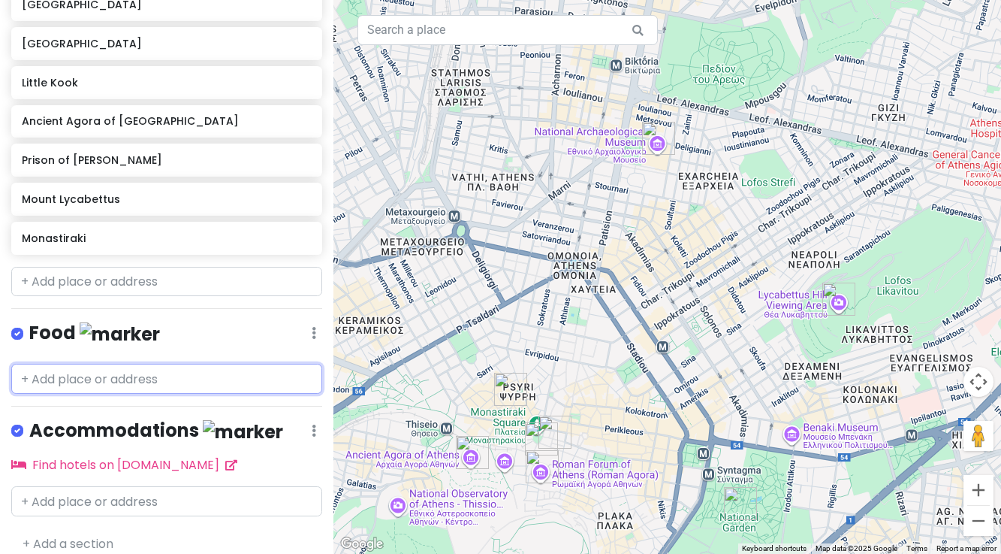
scroll to position [521, 0]
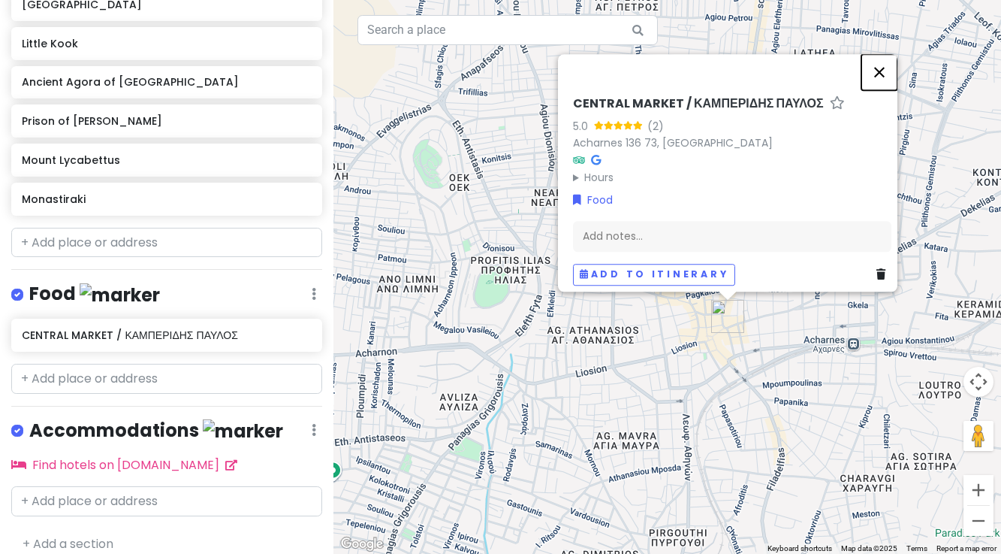
click at [892, 65] on button "Close" at bounding box center [880, 72] width 36 height 36
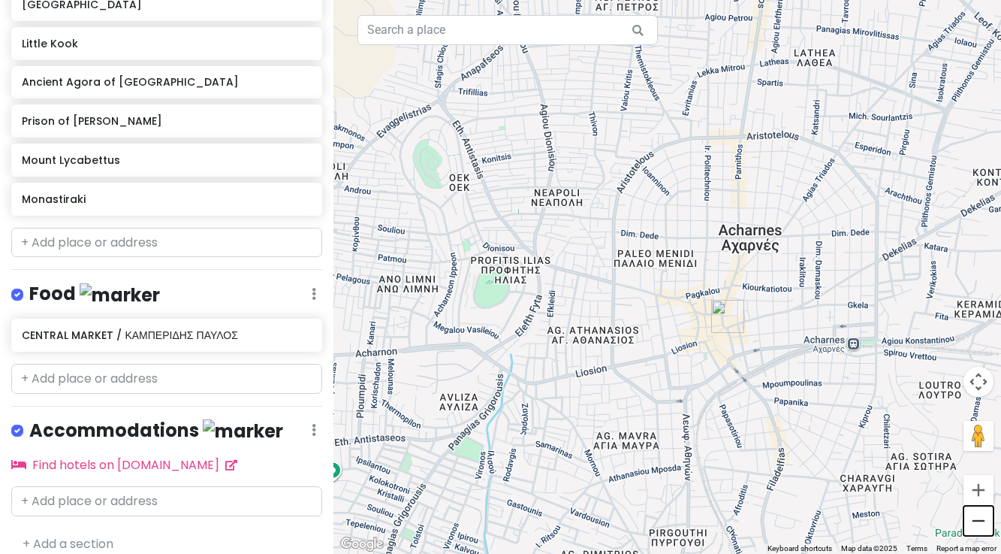
click at [974, 521] on button "Zoom out" at bounding box center [979, 521] width 30 height 30
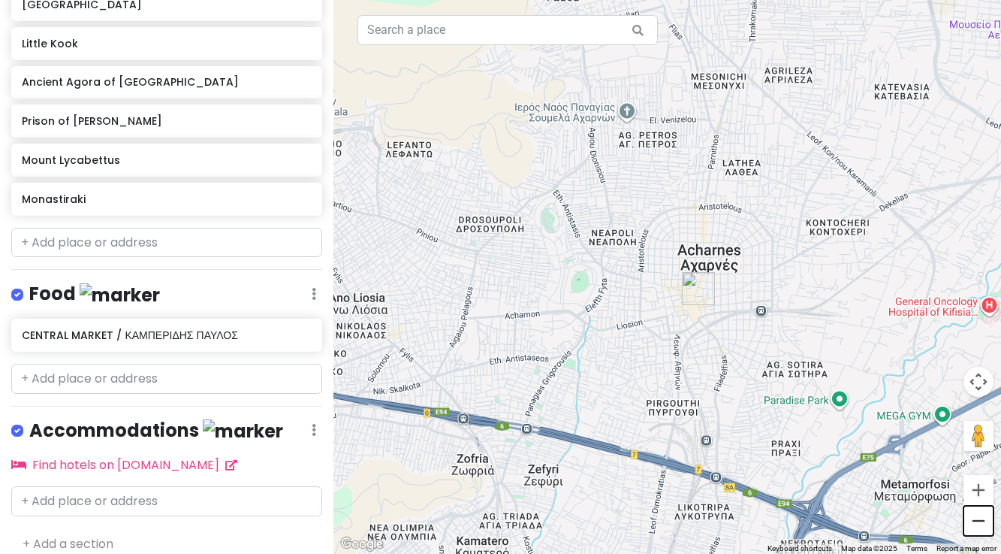
click at [974, 521] on button "Zoom out" at bounding box center [979, 521] width 30 height 30
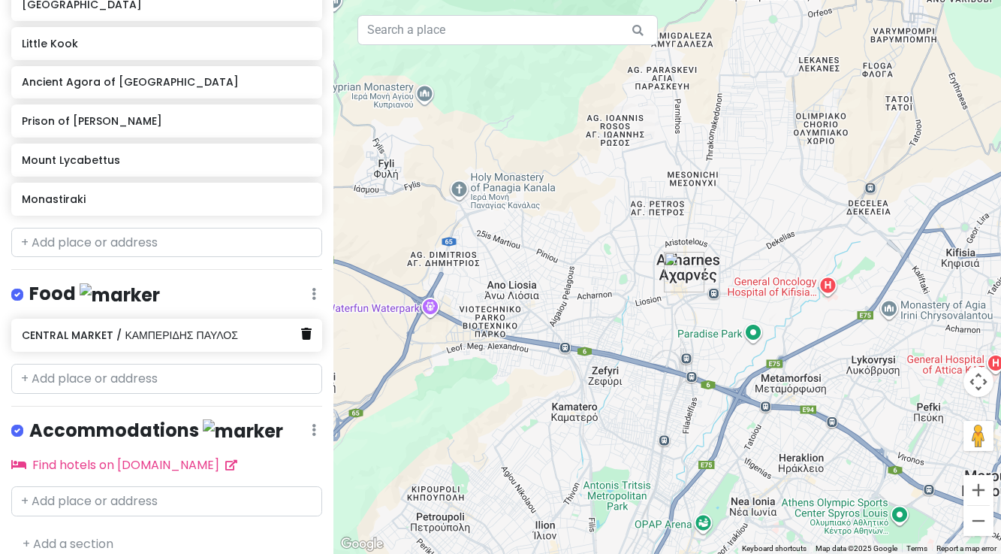
click at [309, 328] on icon at bounding box center [306, 334] width 11 height 12
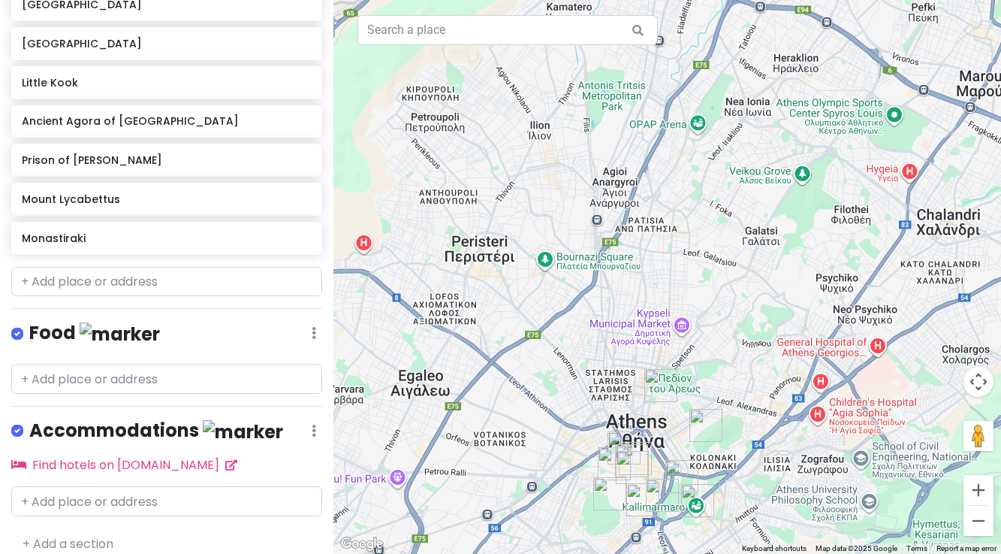
drag, startPoint x: 676, startPoint y: 447, endPoint x: 670, endPoint y: 35, distance: 411.7
click at [670, 35] on div at bounding box center [668, 277] width 668 height 554
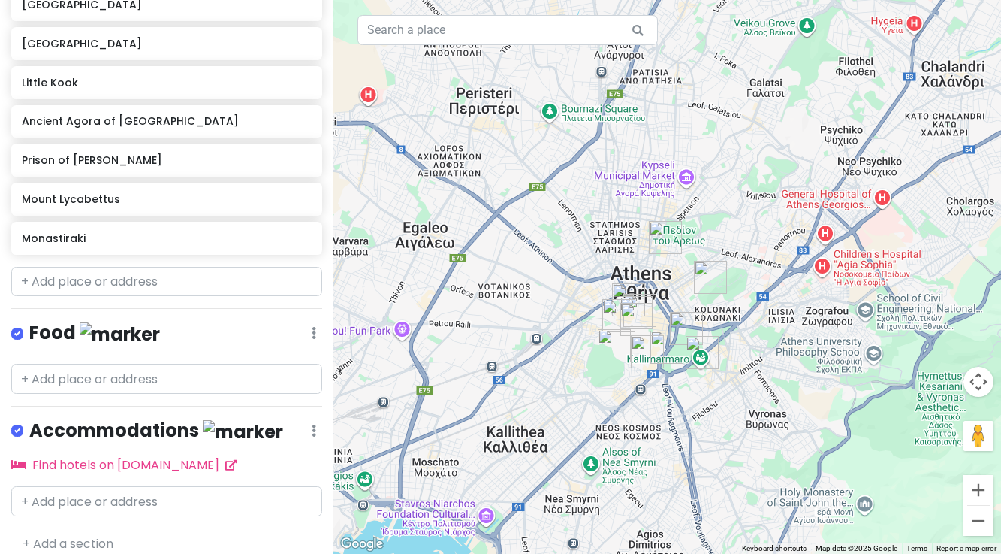
drag, startPoint x: 618, startPoint y: 363, endPoint x: 621, endPoint y: 221, distance: 142.0
click at [621, 221] on div at bounding box center [668, 277] width 668 height 554
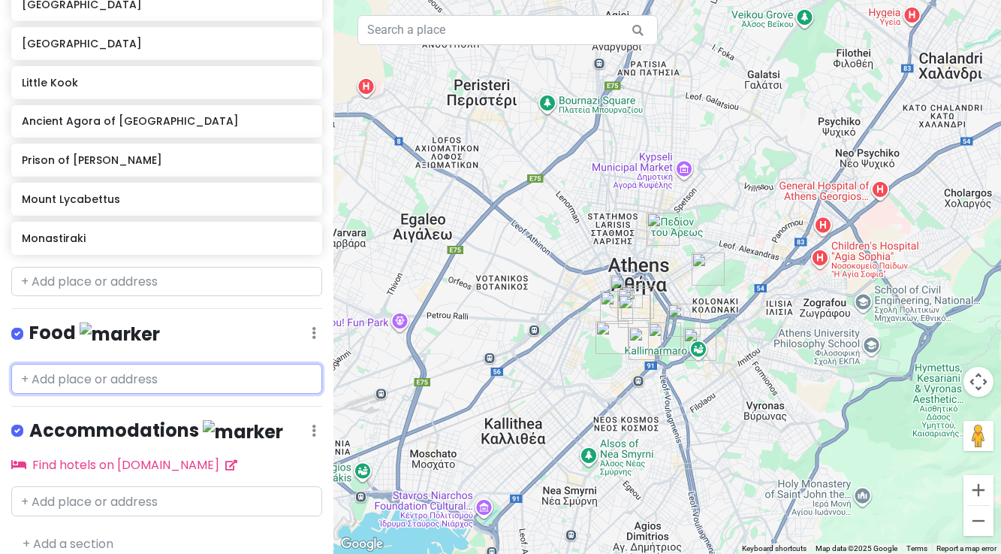
click at [63, 367] on input "text" at bounding box center [166, 379] width 311 height 30
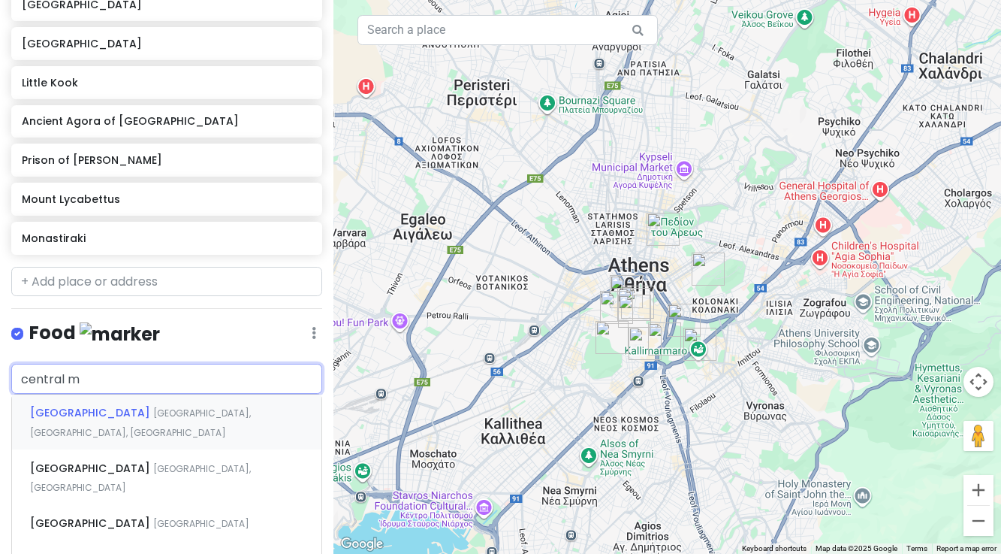
type input "central ma"
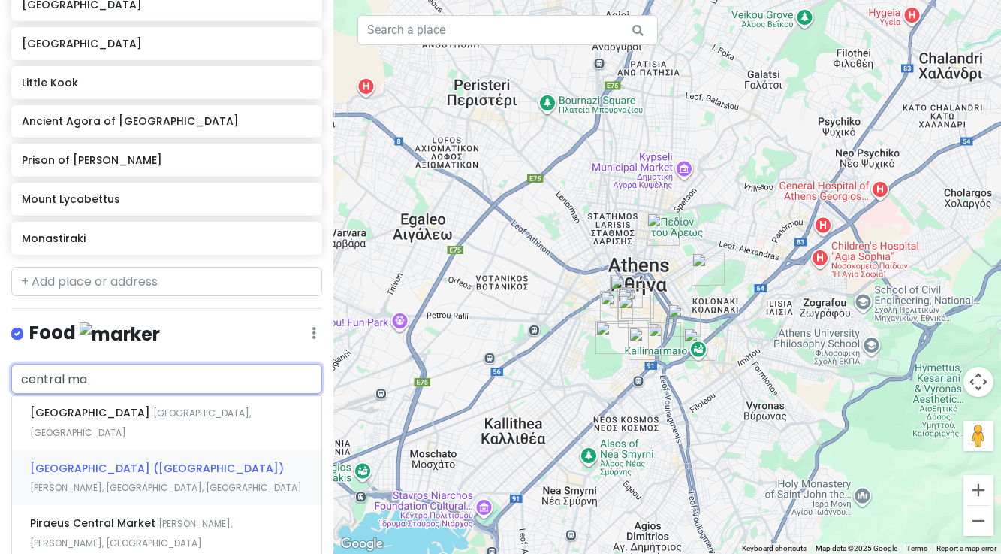
click at [87, 461] on span "[GEOGRAPHIC_DATA] ([GEOGRAPHIC_DATA])" at bounding box center [157, 468] width 254 height 15
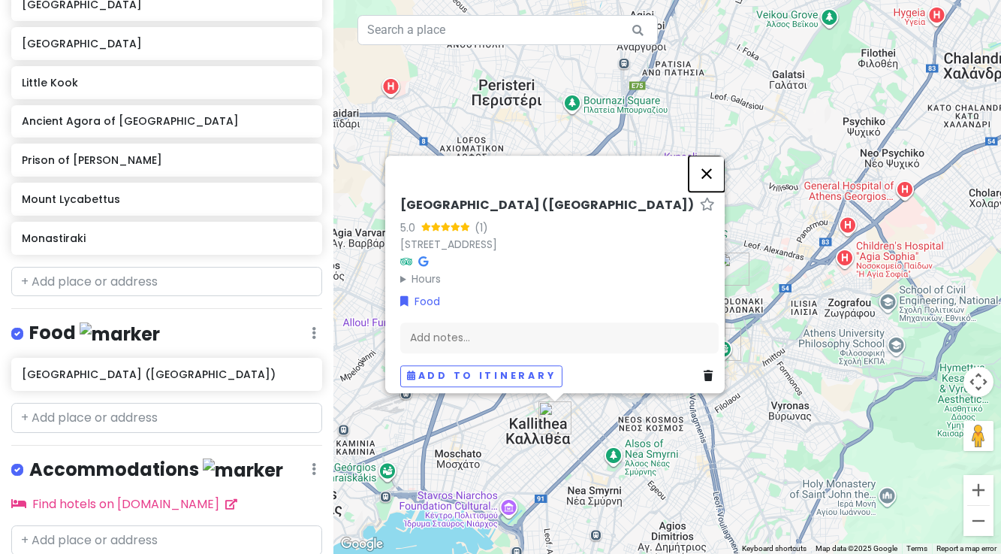
click at [706, 169] on button "Close" at bounding box center [707, 174] width 36 height 36
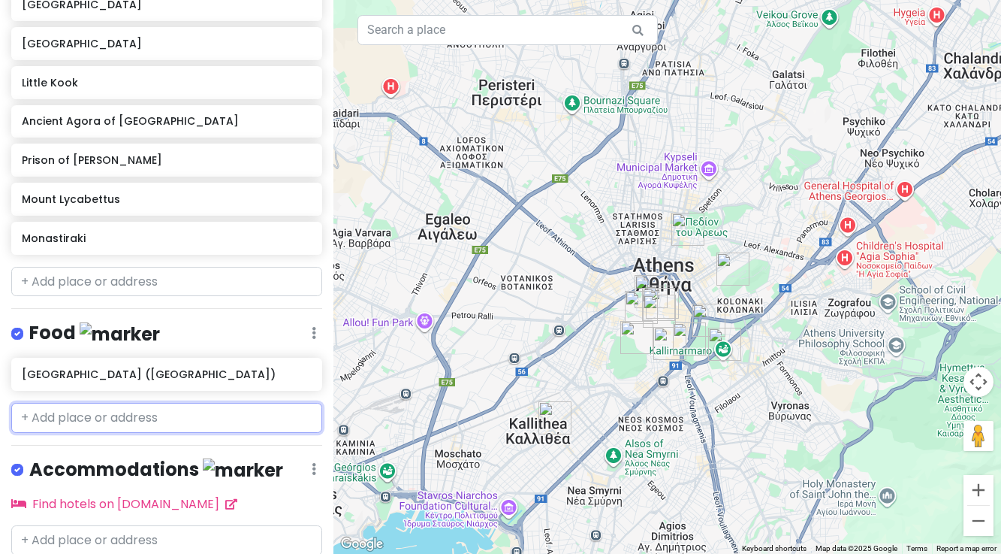
click at [99, 403] on input "text" at bounding box center [166, 418] width 311 height 30
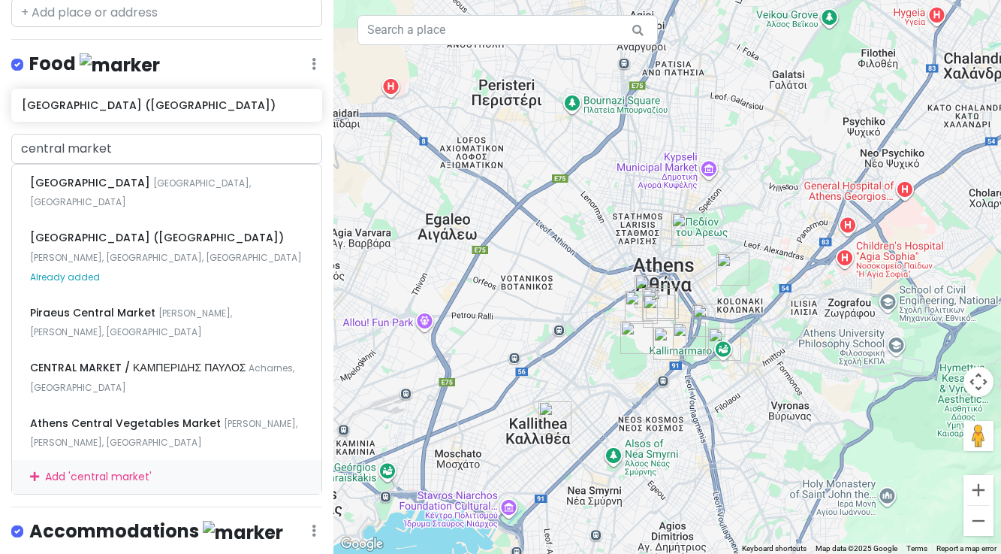
scroll to position [521, 0]
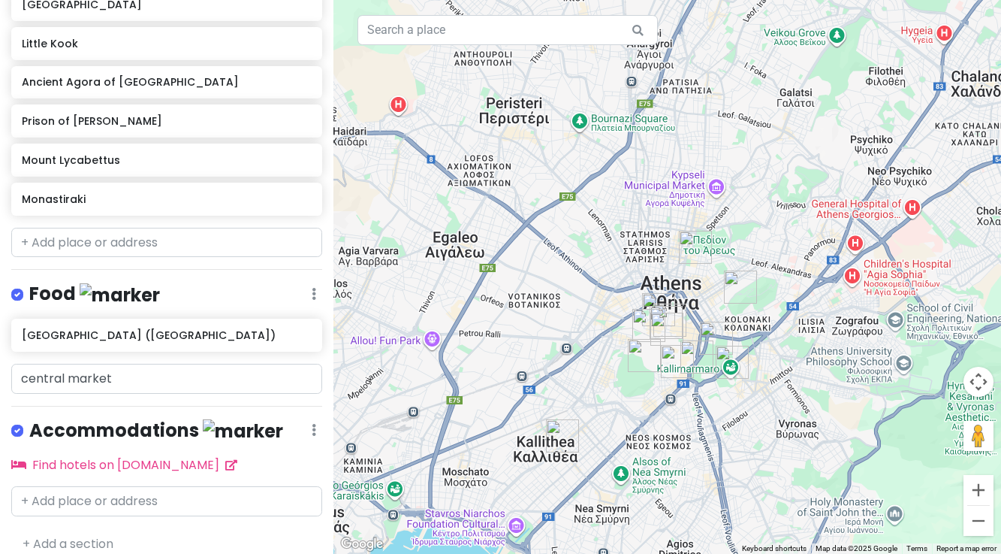
drag, startPoint x: 519, startPoint y: 320, endPoint x: 527, endPoint y: 340, distance: 20.9
click at [527, 340] on div at bounding box center [668, 277] width 668 height 554
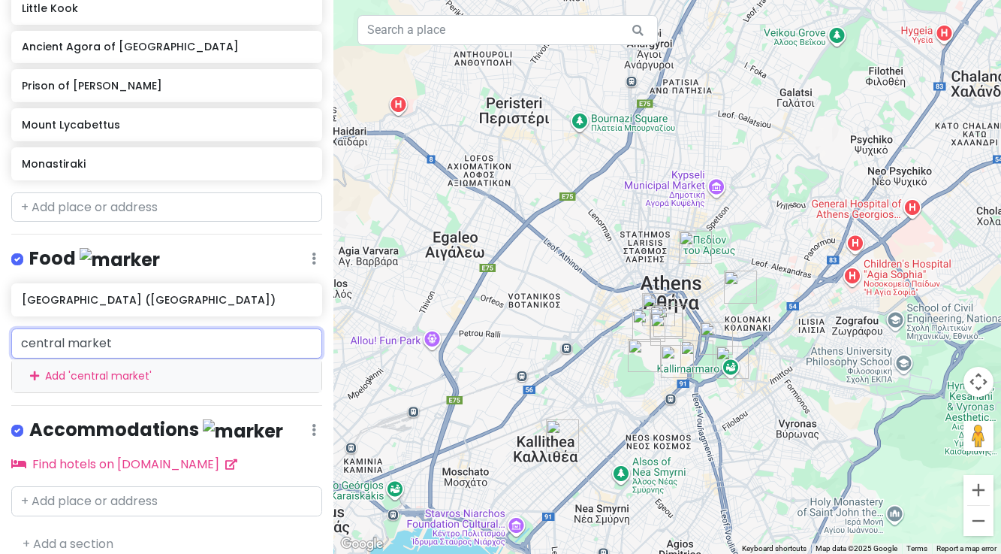
click at [158, 367] on div "central market Add ' central market '" at bounding box center [166, 360] width 311 height 65
type input "central market"
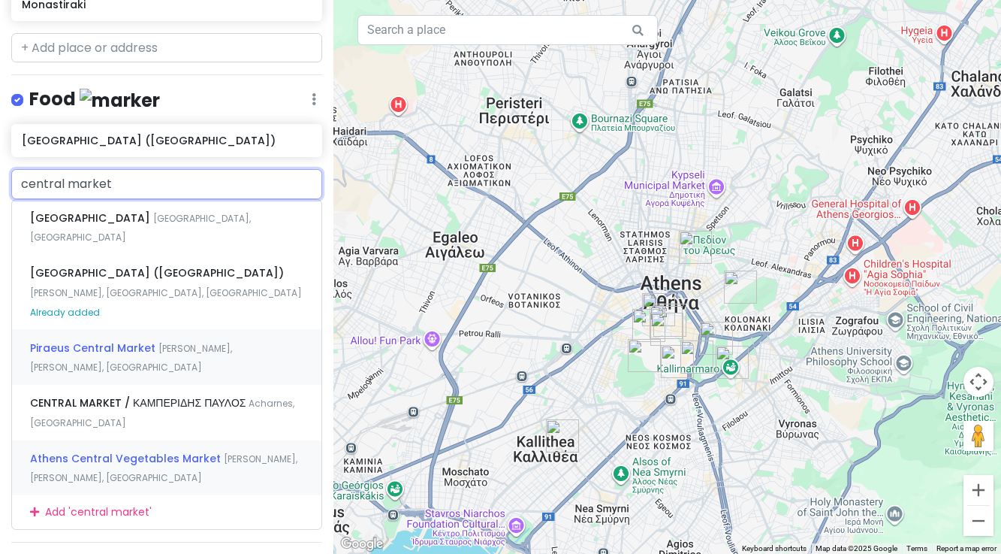
scroll to position [717, 0]
click at [130, 450] on span "Athens Central Vegetables Market" at bounding box center [127, 457] width 194 height 15
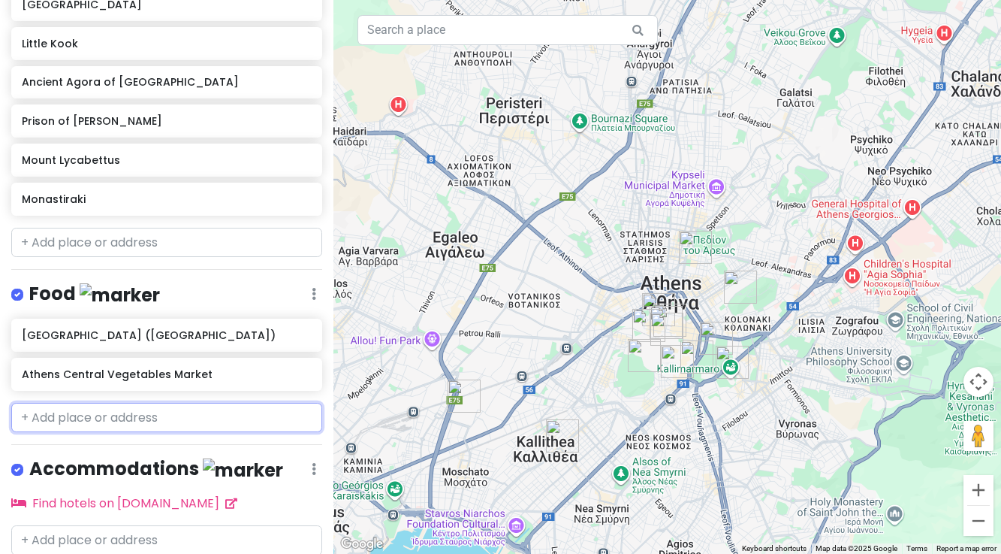
scroll to position [560, 0]
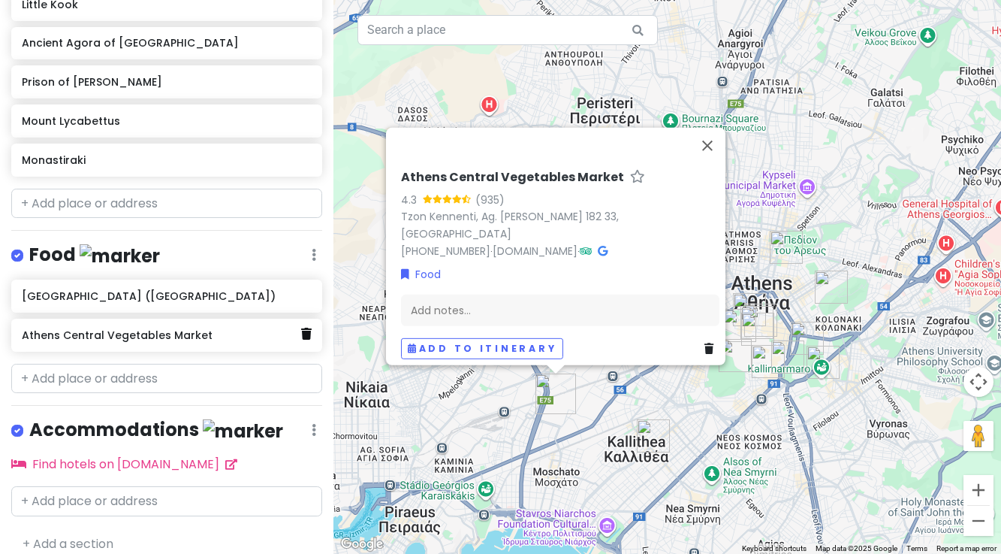
click at [304, 328] on icon at bounding box center [306, 334] width 11 height 12
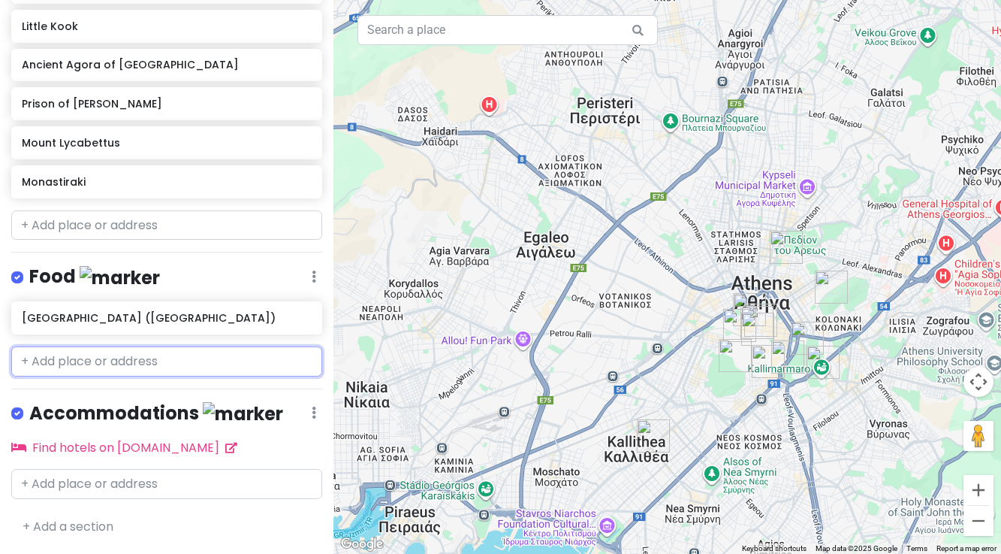
scroll to position [521, 0]
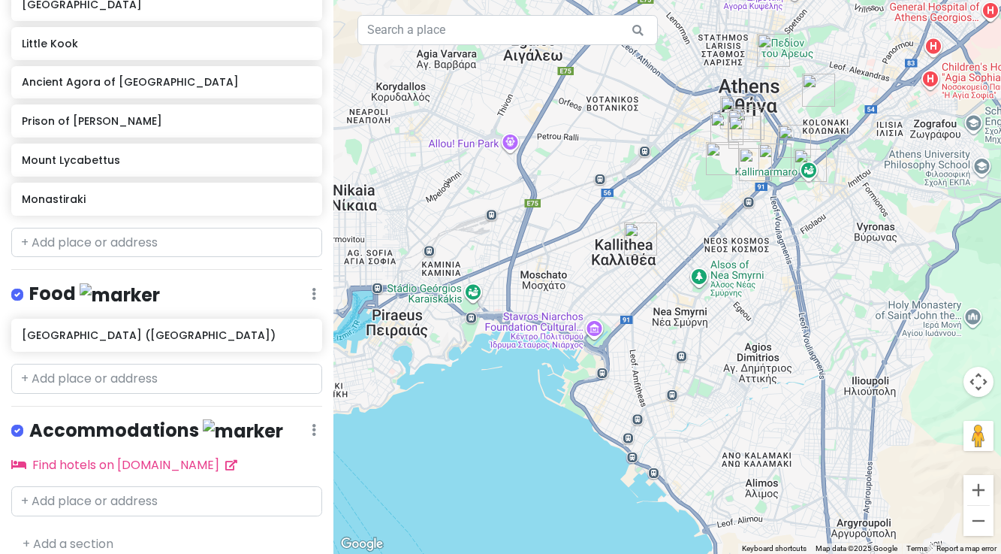
drag, startPoint x: 669, startPoint y: 369, endPoint x: 657, endPoint y: 171, distance: 198.7
click at [657, 171] on div at bounding box center [668, 277] width 668 height 554
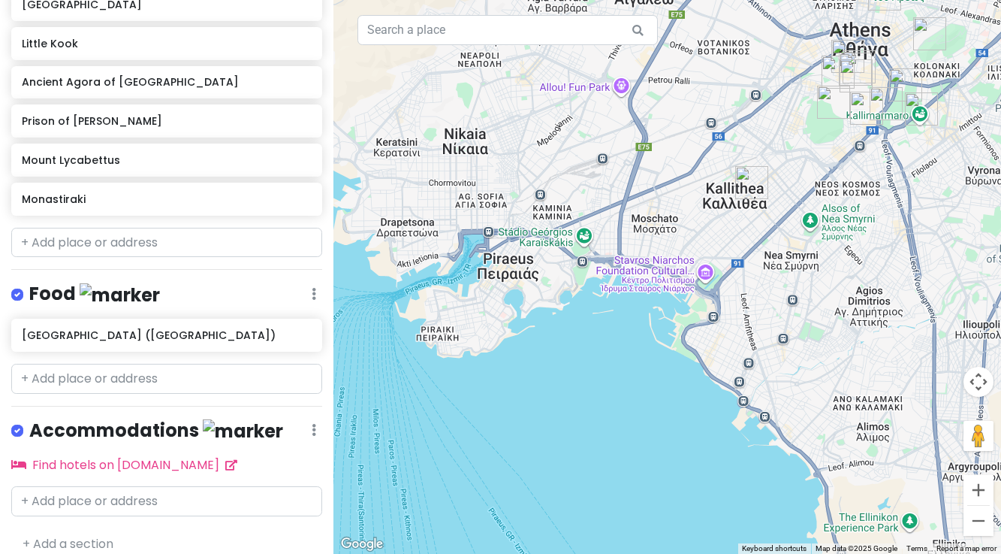
drag, startPoint x: 560, startPoint y: 380, endPoint x: 674, endPoint y: 324, distance: 126.7
click at [674, 324] on div at bounding box center [668, 277] width 668 height 554
click at [977, 497] on button "Zoom in" at bounding box center [979, 490] width 30 height 30
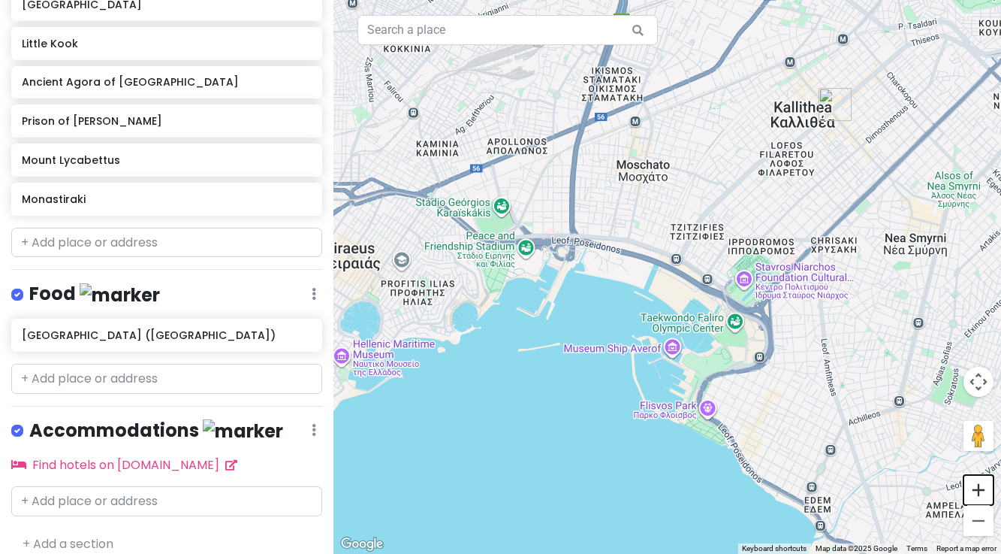
click at [977, 497] on button "Zoom in" at bounding box center [979, 490] width 30 height 30
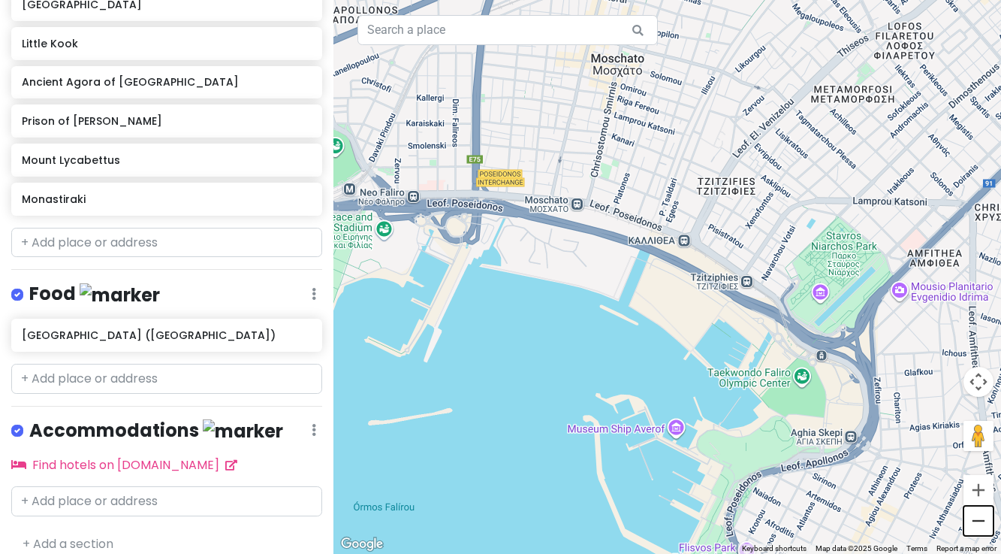
click at [978, 520] on button "Zoom out" at bounding box center [979, 521] width 30 height 30
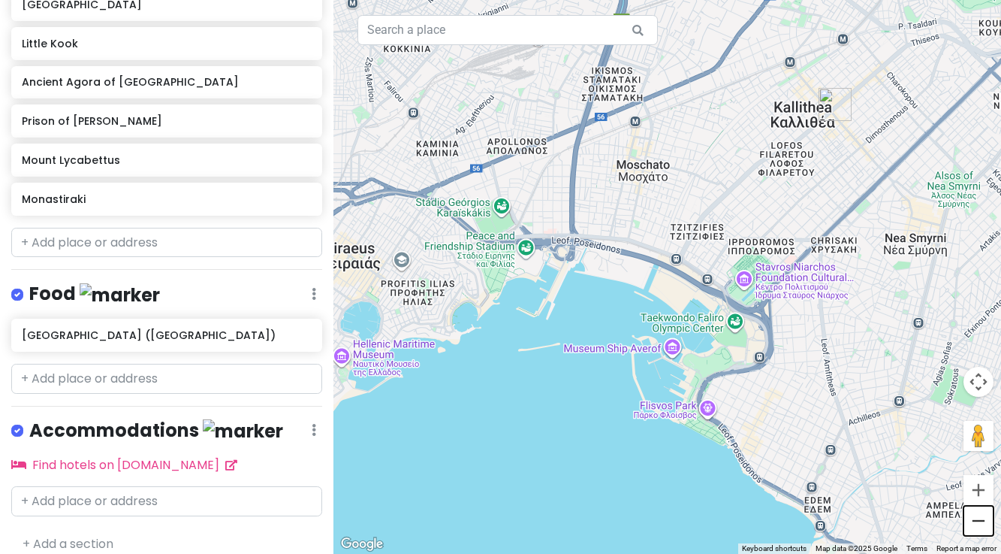
click at [979, 522] on button "Zoom out" at bounding box center [979, 521] width 30 height 30
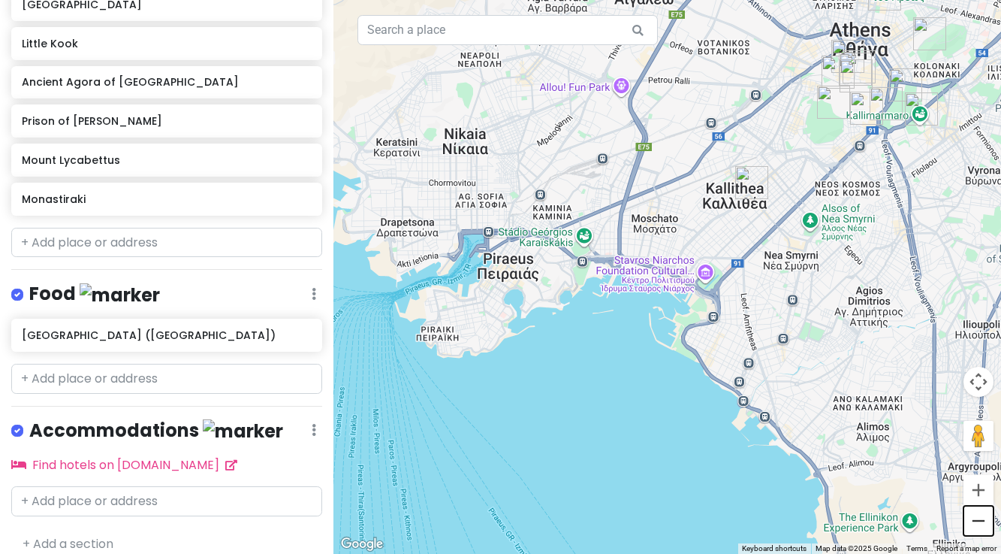
click at [979, 522] on button "Zoom out" at bounding box center [979, 521] width 30 height 30
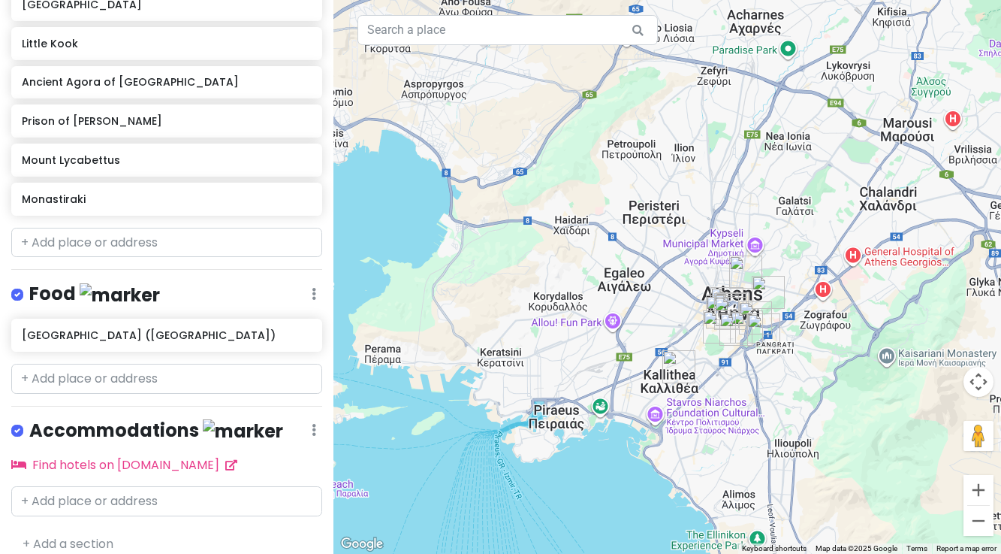
drag, startPoint x: 883, startPoint y: 247, endPoint x: 851, endPoint y: 394, distance: 149.8
click at [851, 394] on div at bounding box center [668, 277] width 668 height 554
